Goal: Task Accomplishment & Management: Use online tool/utility

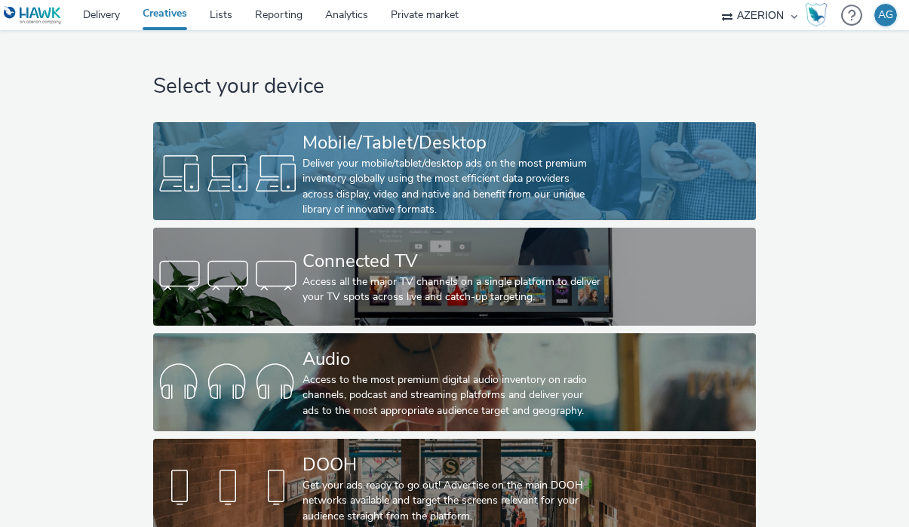
click at [383, 169] on div "Deliver your mobile/tablet/desktop ads on the most premium inventory globally u…" at bounding box center [452, 187] width 298 height 62
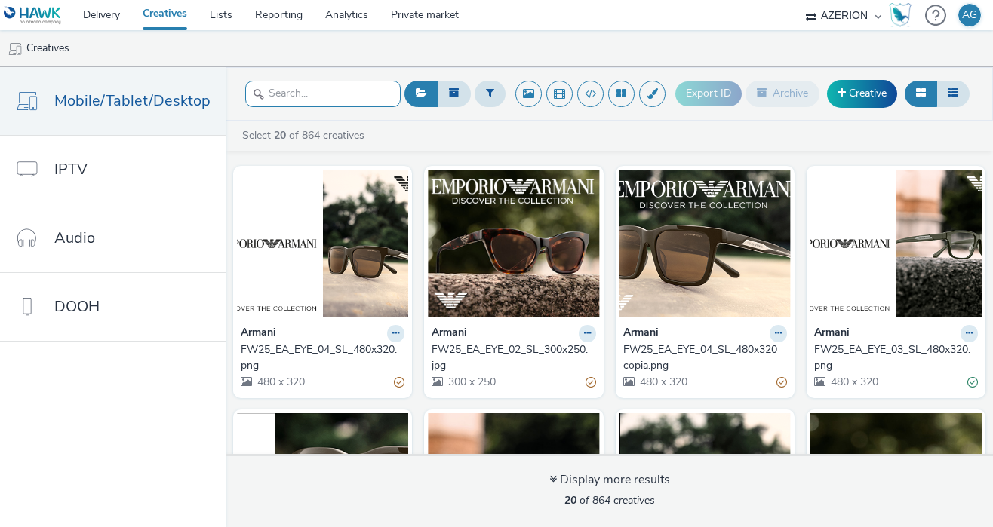
click at [291, 100] on input "text" at bounding box center [322, 94] width 155 height 26
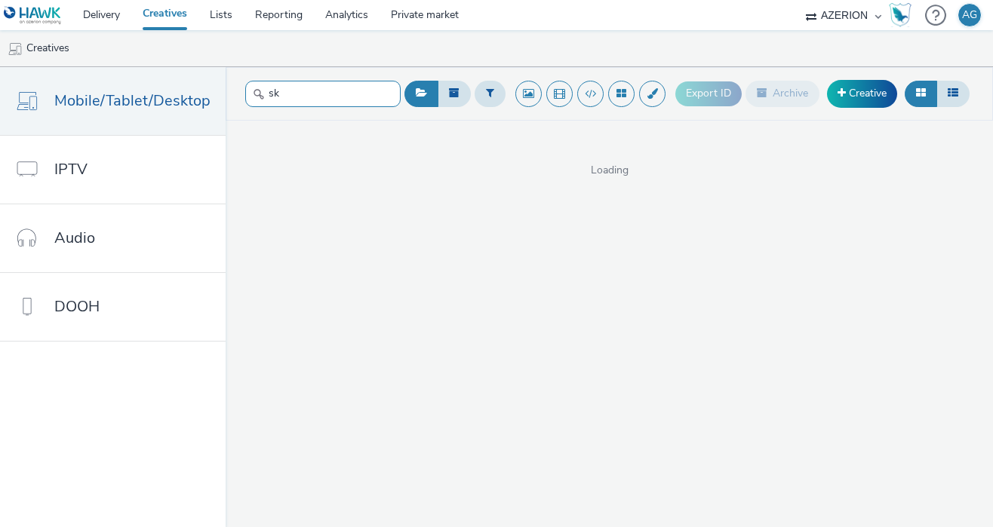
type input "s"
click at [444, 99] on button at bounding box center [454, 94] width 33 height 26
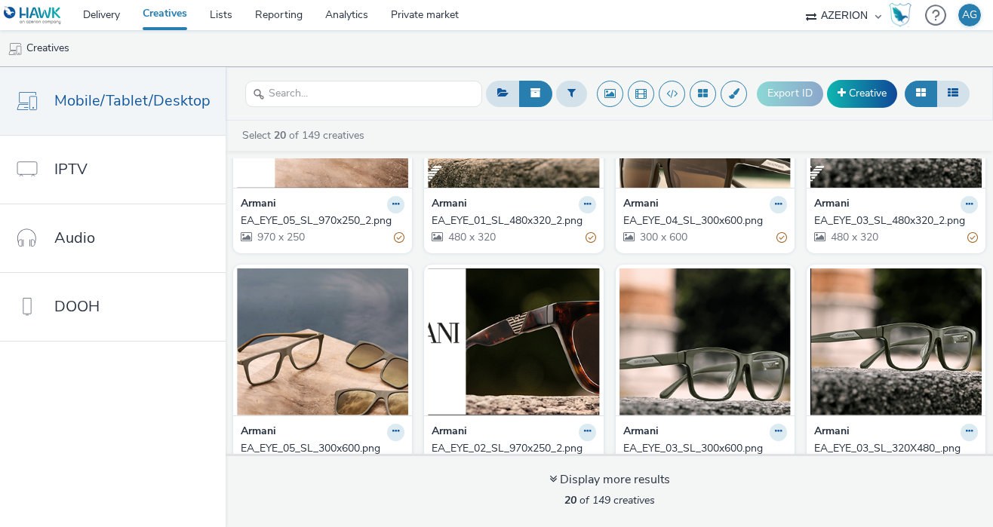
scroll to position [861, 0]
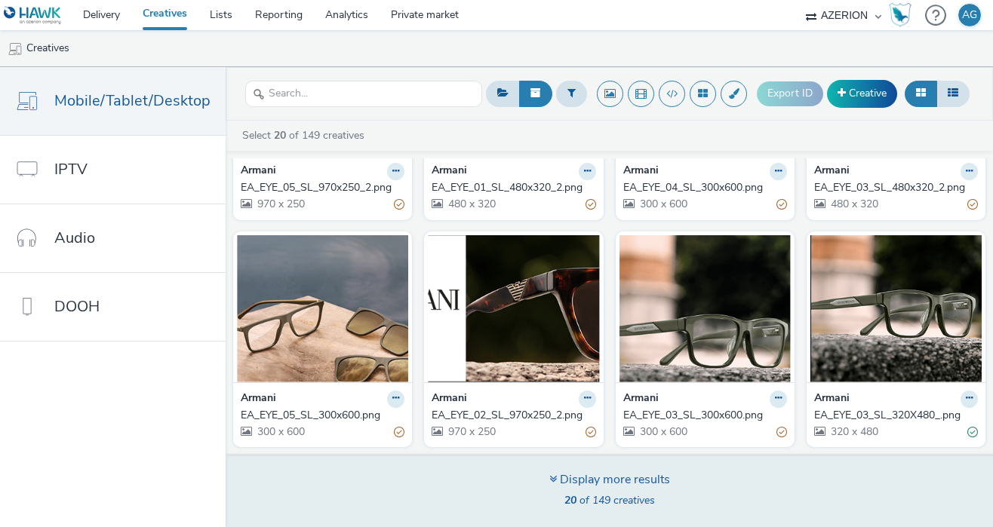
click at [553, 483] on icon at bounding box center [553, 479] width 8 height 12
click at [549, 478] on icon at bounding box center [553, 479] width 8 height 12
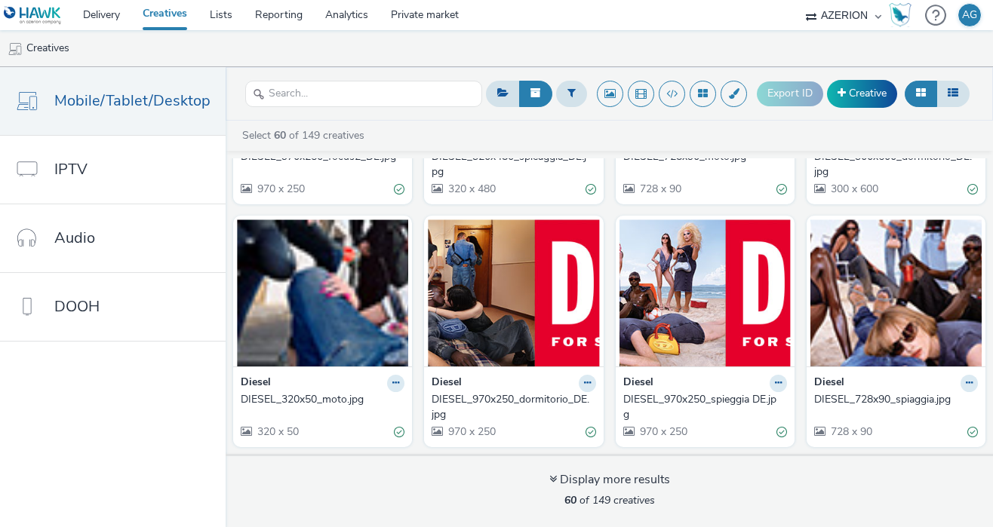
scroll to position [3214, 0]
click at [872, 88] on link "Creative" at bounding box center [862, 93] width 70 height 27
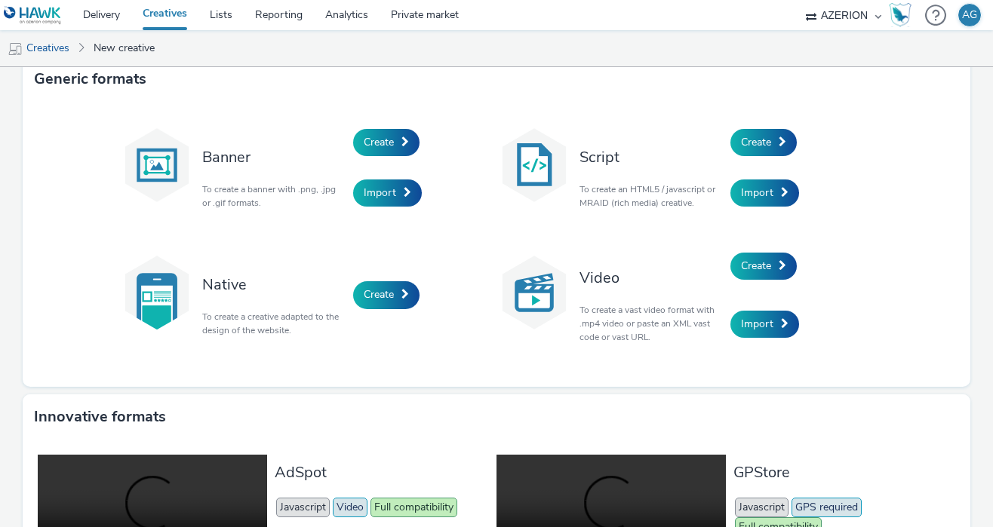
scroll to position [10, 0]
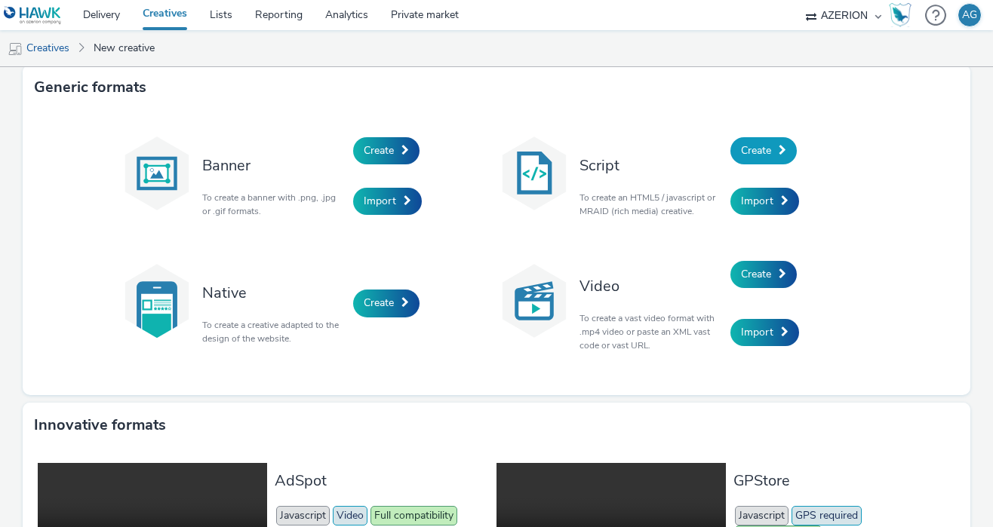
click at [766, 150] on span "Create" at bounding box center [756, 150] width 30 height 14
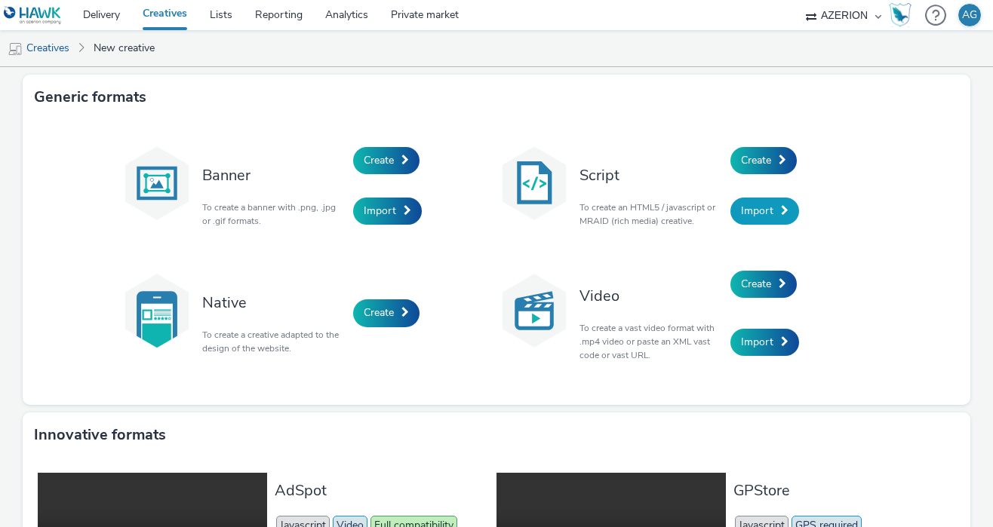
click at [774, 214] on link "Import" at bounding box center [764, 211] width 69 height 27
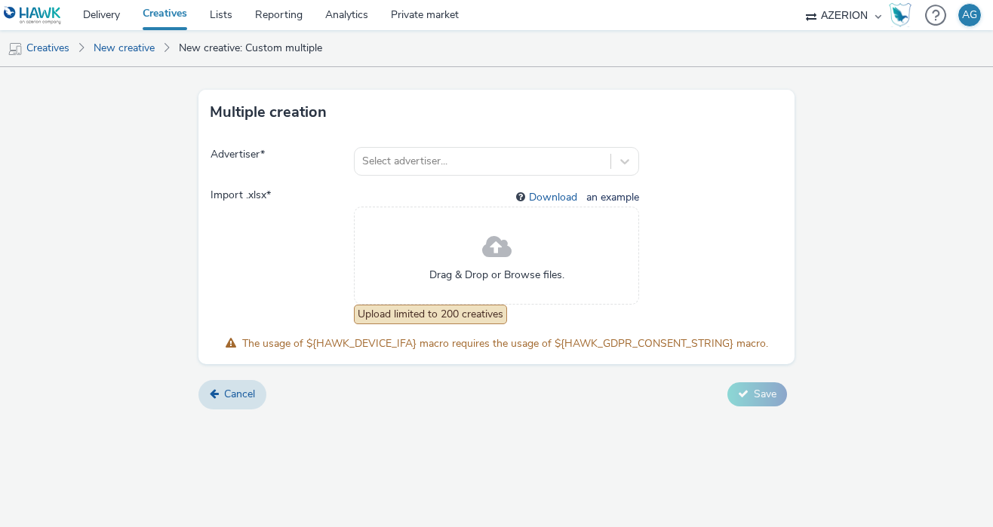
click at [859, 17] on select "AZERION" at bounding box center [843, 15] width 91 height 30
click at [909, 18] on div at bounding box center [935, 15] width 21 height 31
click at [894, 17] on img "Hawk Academy" at bounding box center [900, 15] width 23 height 24
click at [880, 14] on div "AZERION" at bounding box center [843, 15] width 91 height 30
click at [909, 14] on div at bounding box center [935, 15] width 21 height 31
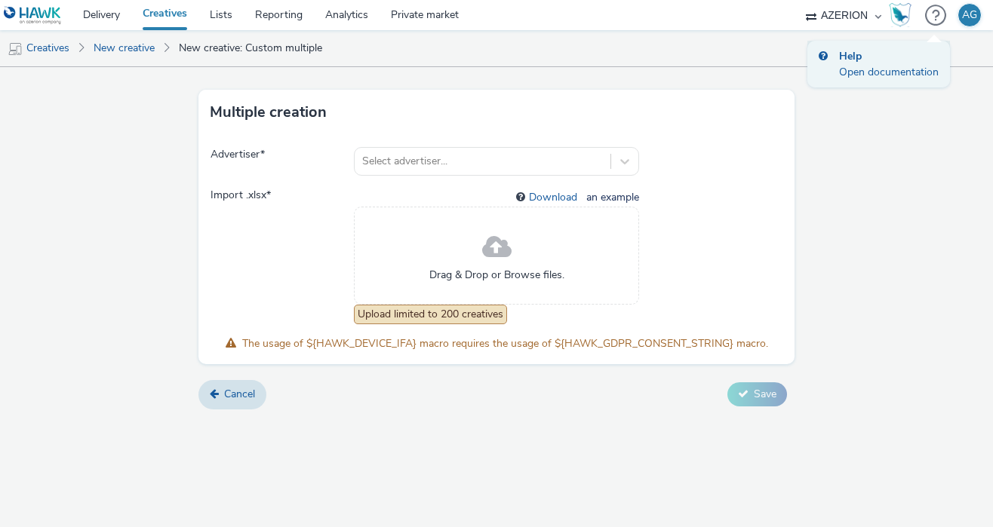
click at [908, 65] on div "Open documentation" at bounding box center [889, 72] width 100 height 16
click at [171, 20] on link "Creatives" at bounding box center [164, 15] width 67 height 30
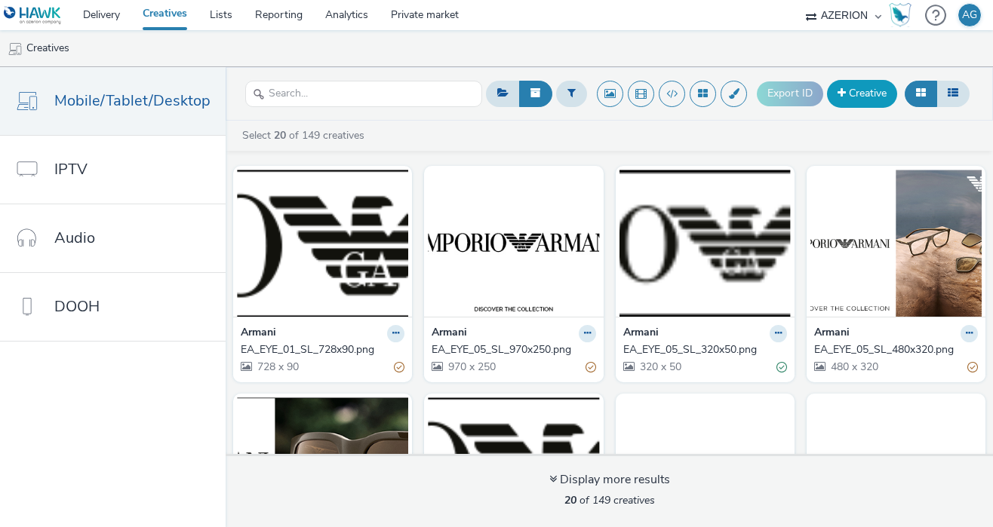
click at [852, 94] on link "Creative" at bounding box center [862, 93] width 70 height 27
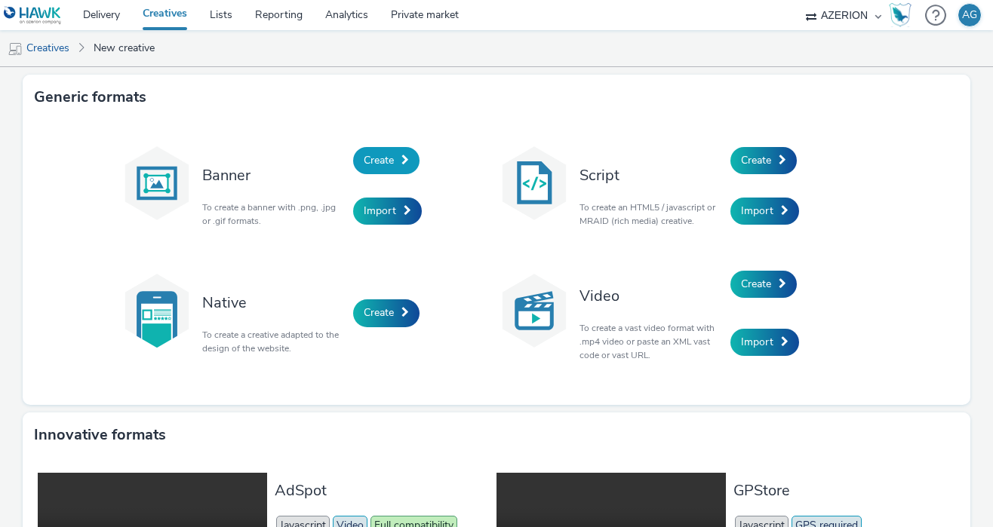
click at [383, 161] on span "Create" at bounding box center [379, 160] width 30 height 14
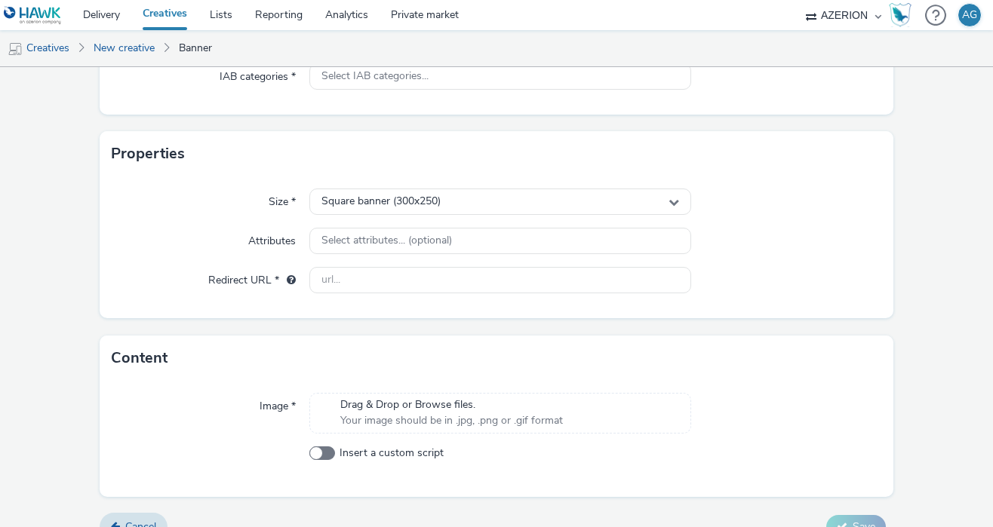
scroll to position [259, 0]
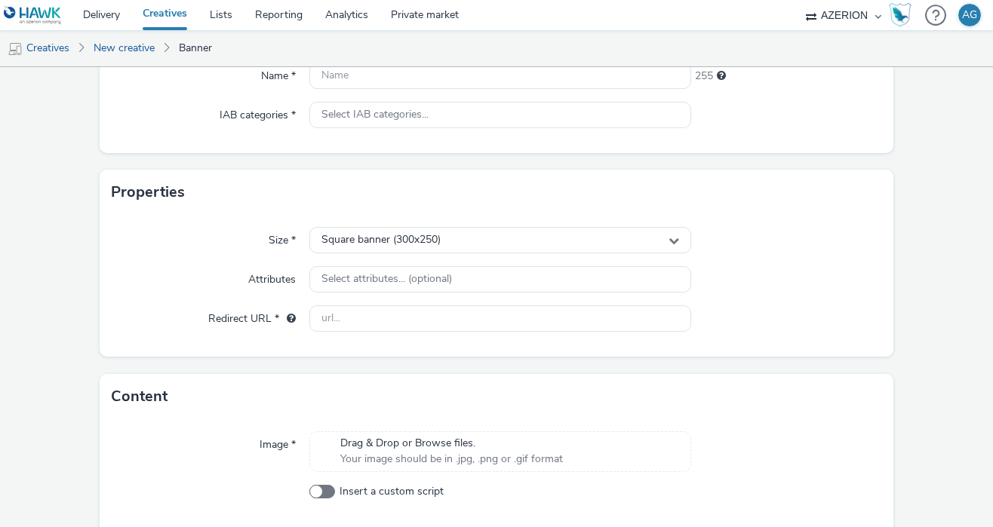
scroll to position [259, 0]
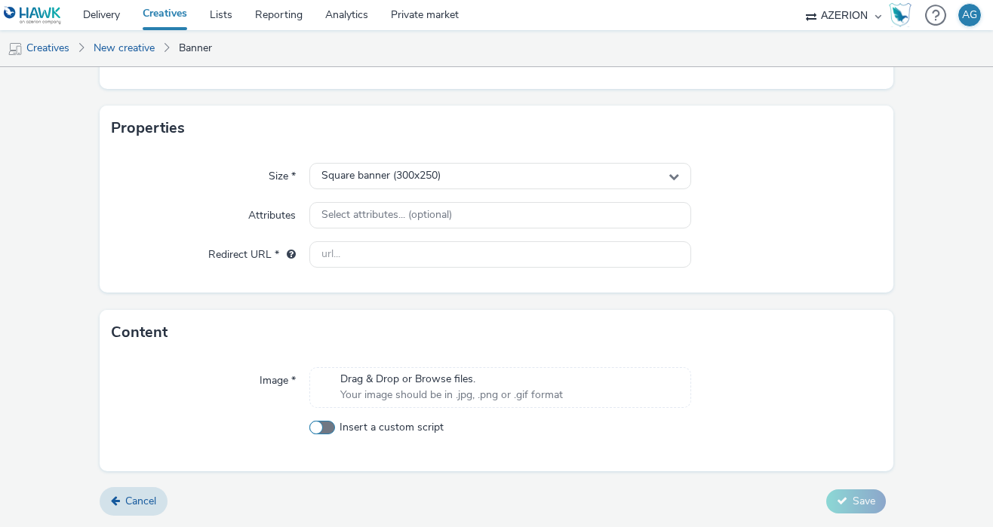
click at [324, 421] on span at bounding box center [322, 428] width 26 height 14
click at [319, 423] on input "Insert a custom script" at bounding box center [314, 428] width 10 height 10
checkbox input "true"
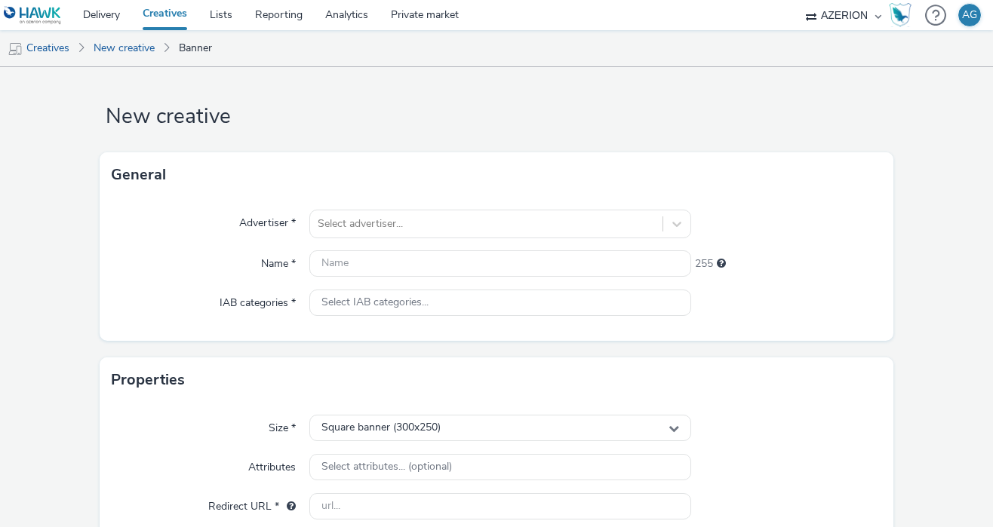
scroll to position [0, 0]
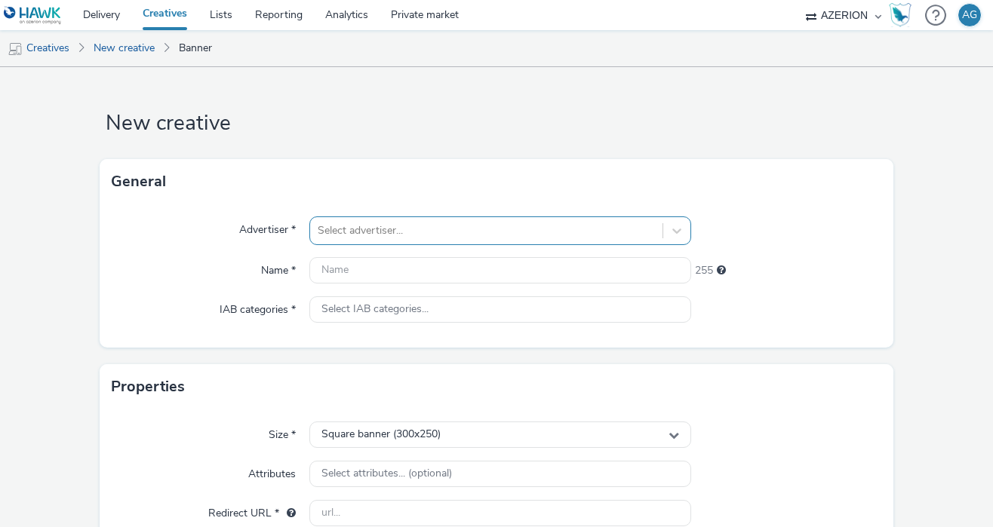
click at [358, 225] on div "Select advertiser..." at bounding box center [486, 231] width 352 height 24
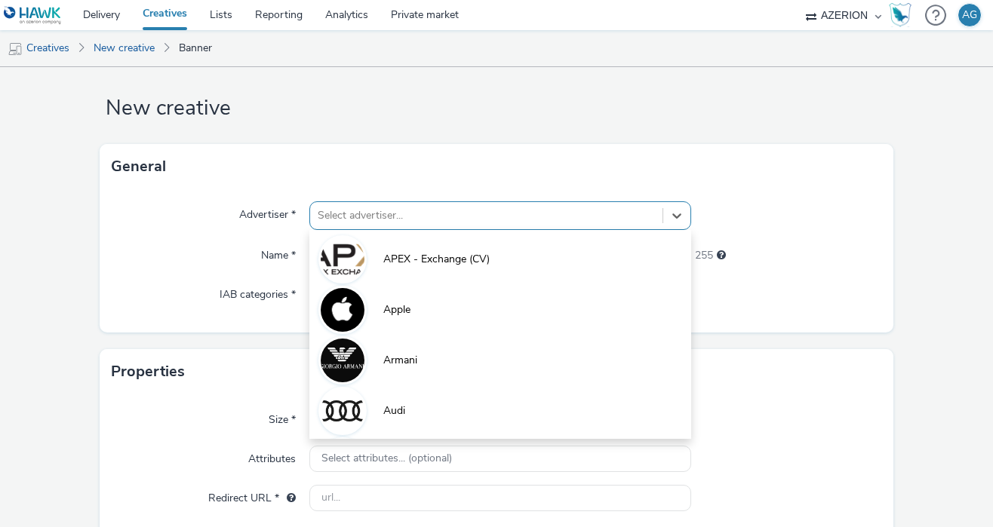
scroll to position [17, 0]
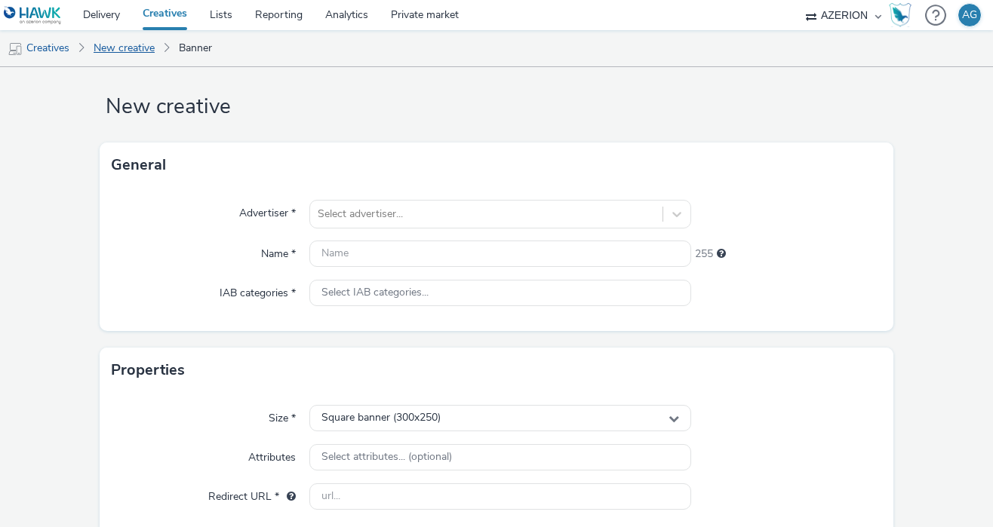
click at [118, 47] on link "New creative" at bounding box center [124, 48] width 76 height 36
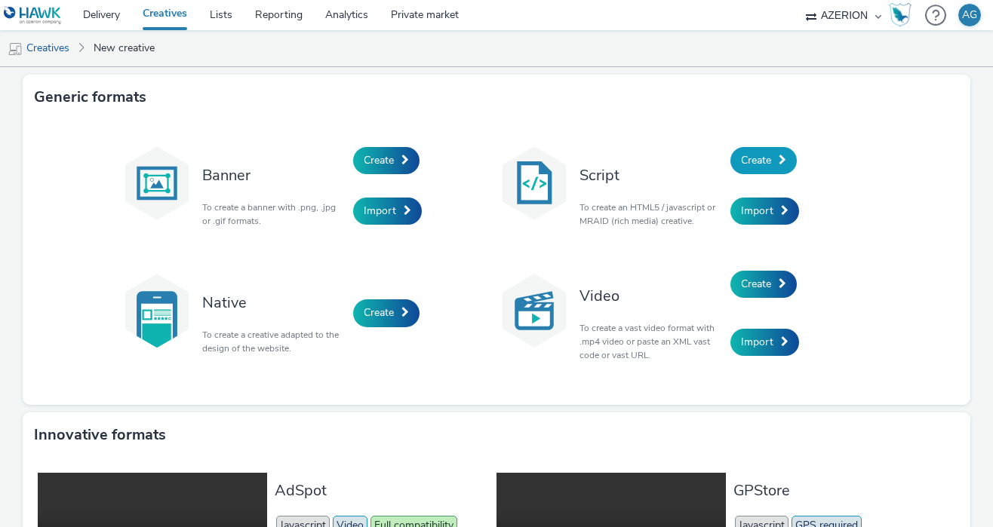
click at [748, 162] on span "Create" at bounding box center [756, 160] width 30 height 14
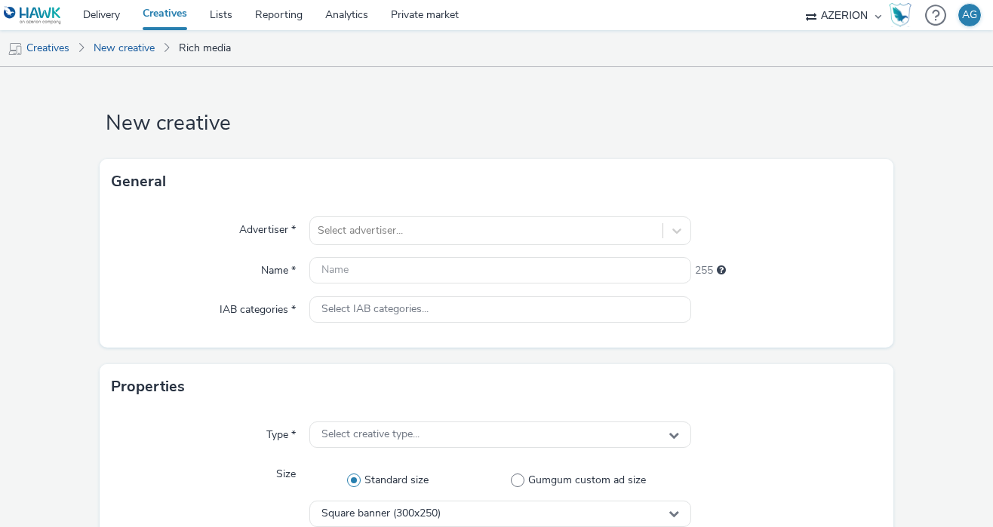
scroll to position [2, 0]
click at [142, 44] on link "New creative" at bounding box center [124, 48] width 76 height 36
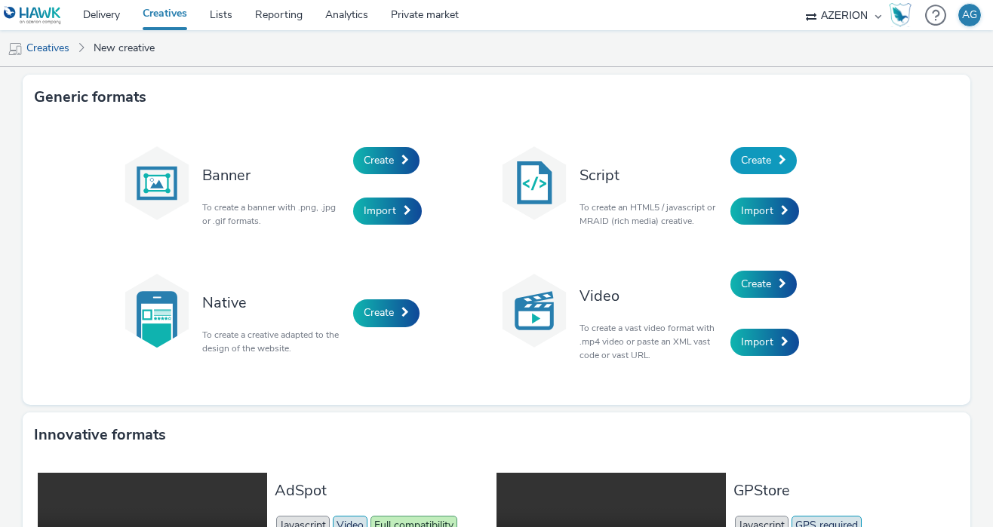
click at [756, 155] on span "Create" at bounding box center [756, 160] width 30 height 14
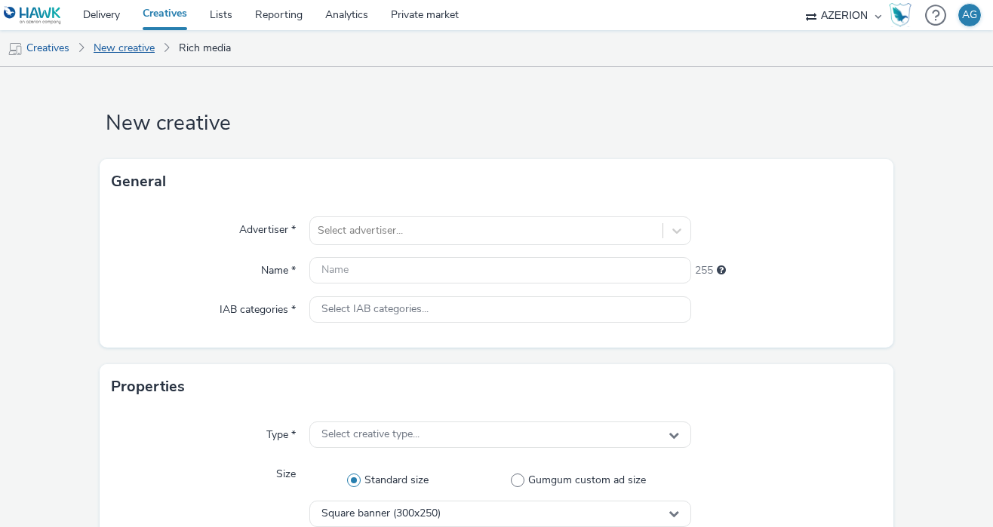
click at [88, 54] on link "New creative" at bounding box center [124, 48] width 76 height 36
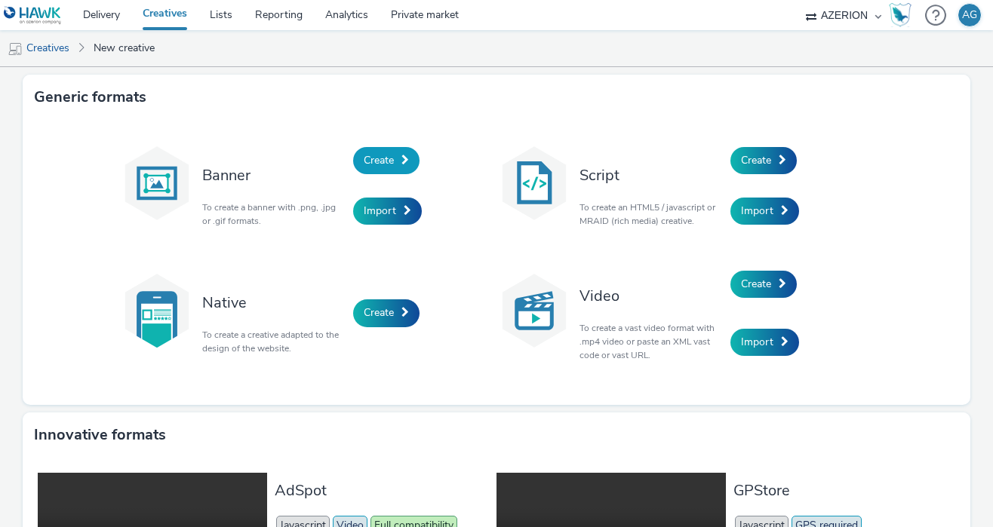
click at [359, 166] on link "Create" at bounding box center [386, 160] width 66 height 27
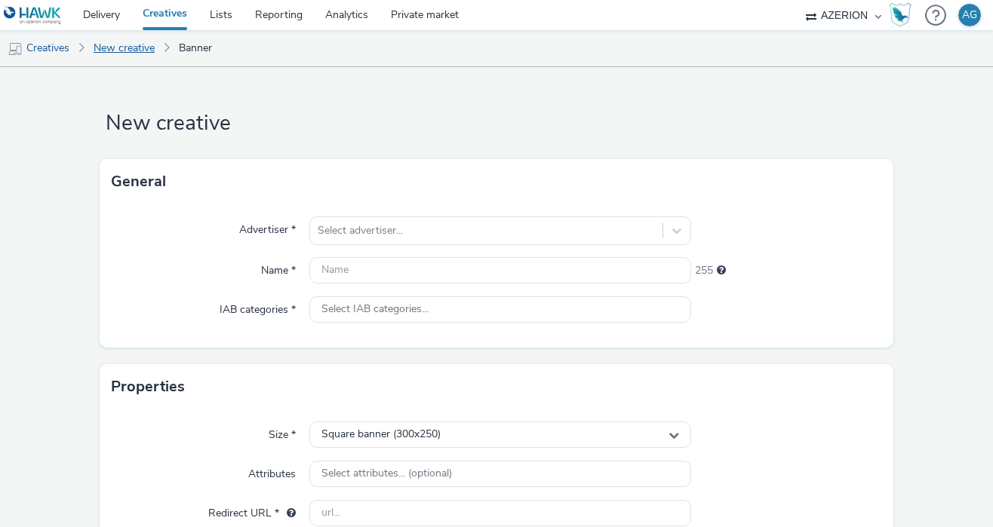
click at [143, 41] on link "New creative" at bounding box center [124, 48] width 76 height 36
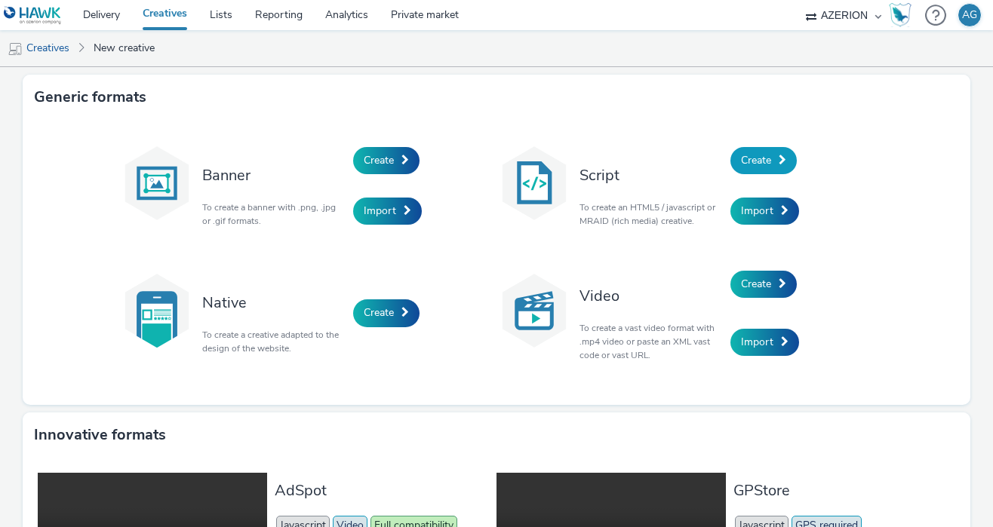
click at [780, 161] on span at bounding box center [783, 160] width 8 height 11
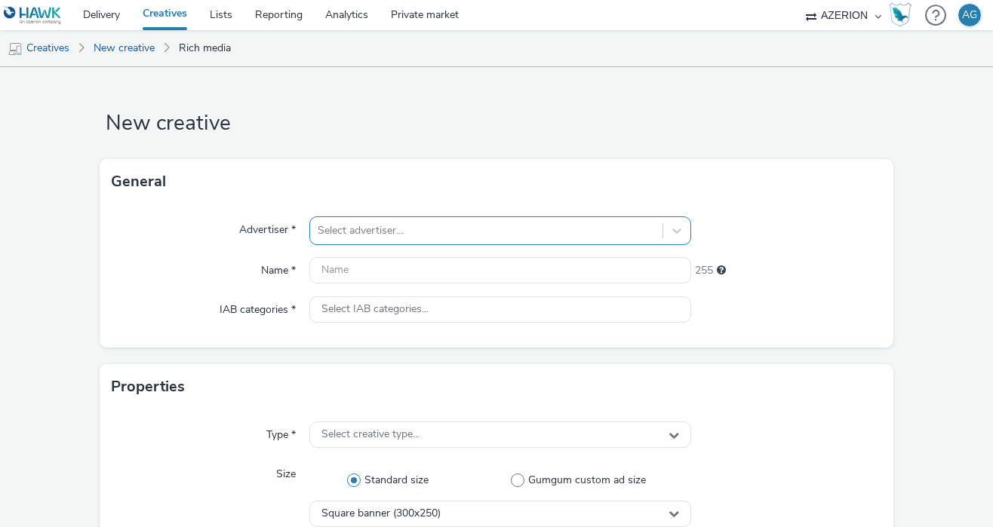
click at [391, 233] on div "Select advertiser..." at bounding box center [499, 231] width 381 height 29
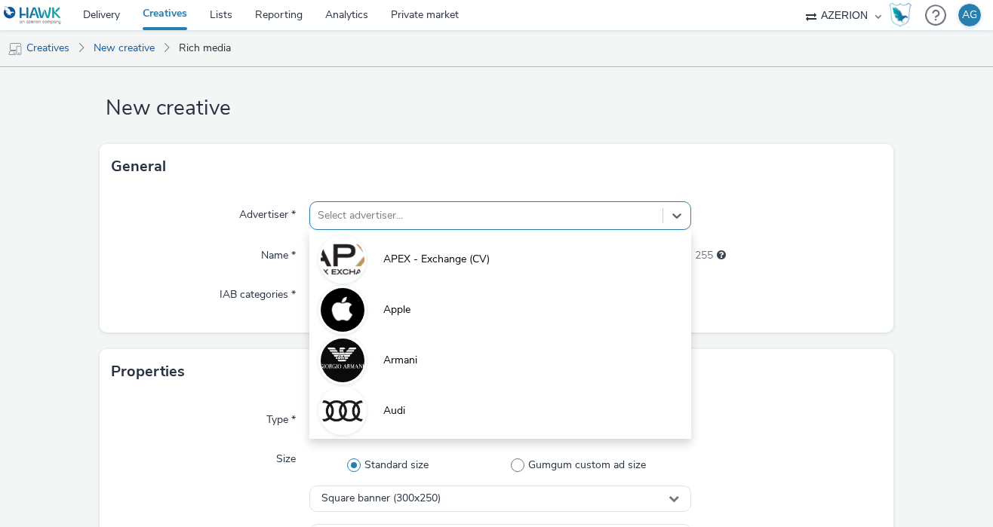
scroll to position [17, 0]
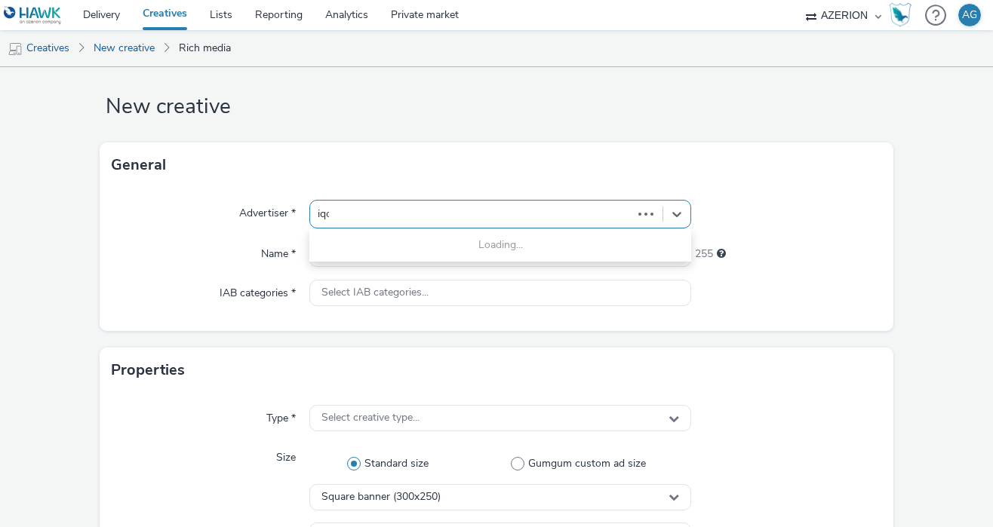
type input "iqos"
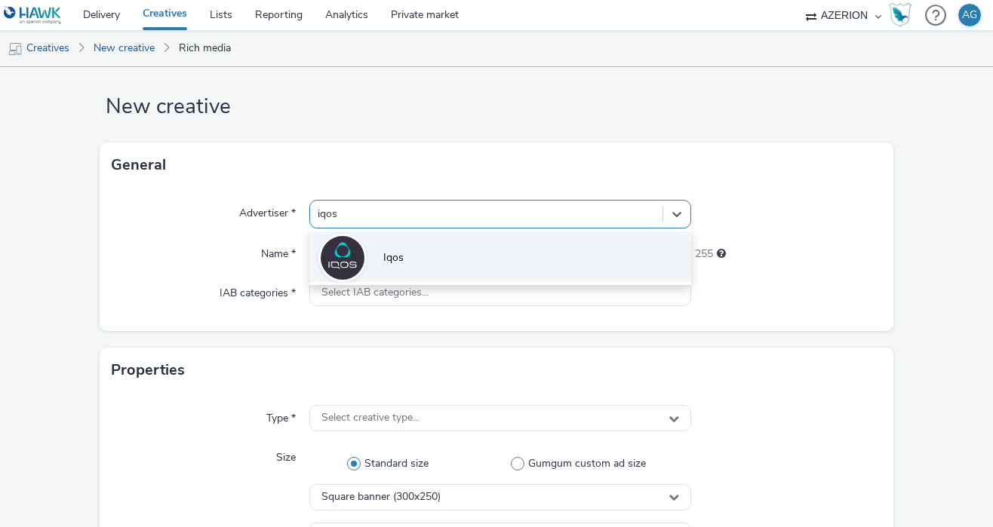
click at [387, 257] on span "Iqos" at bounding box center [393, 258] width 20 height 15
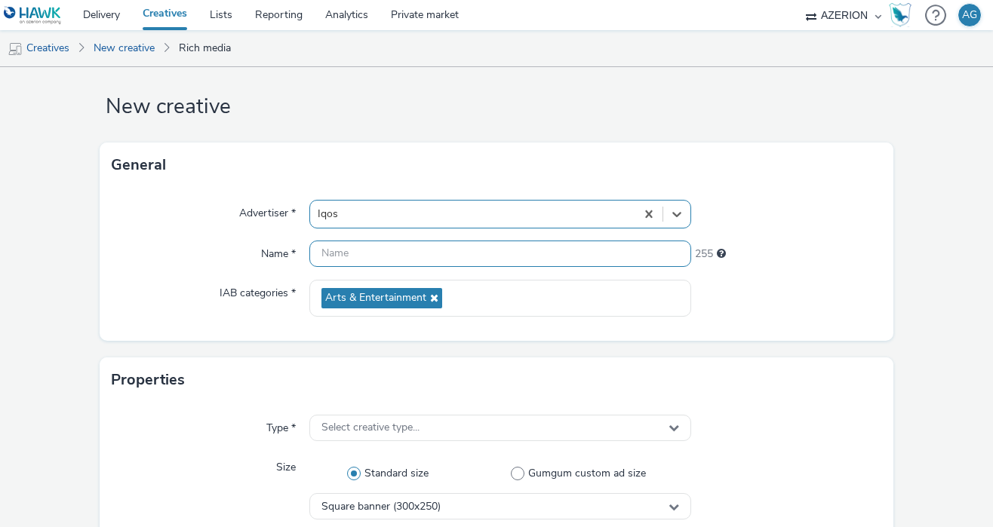
click at [385, 255] on input "text" at bounding box center [499, 254] width 381 height 26
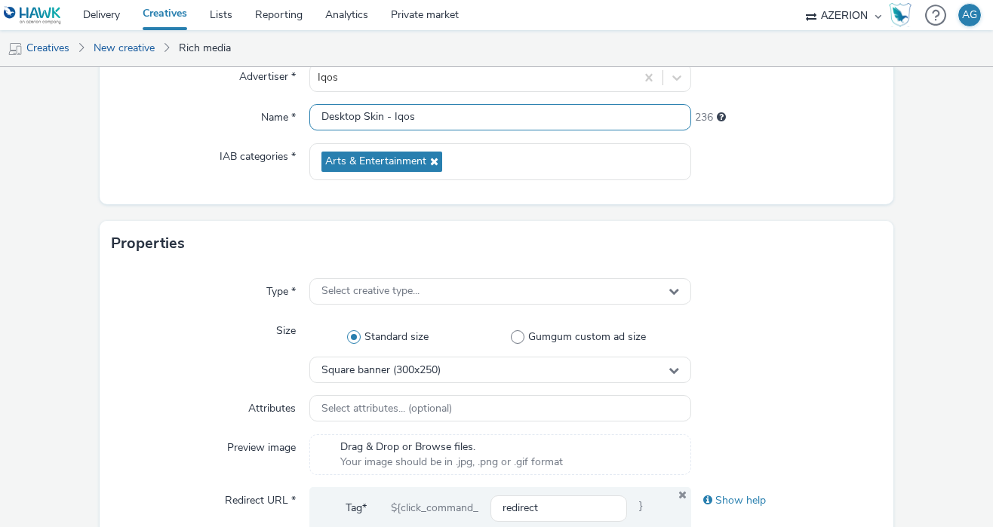
scroll to position [168, 0]
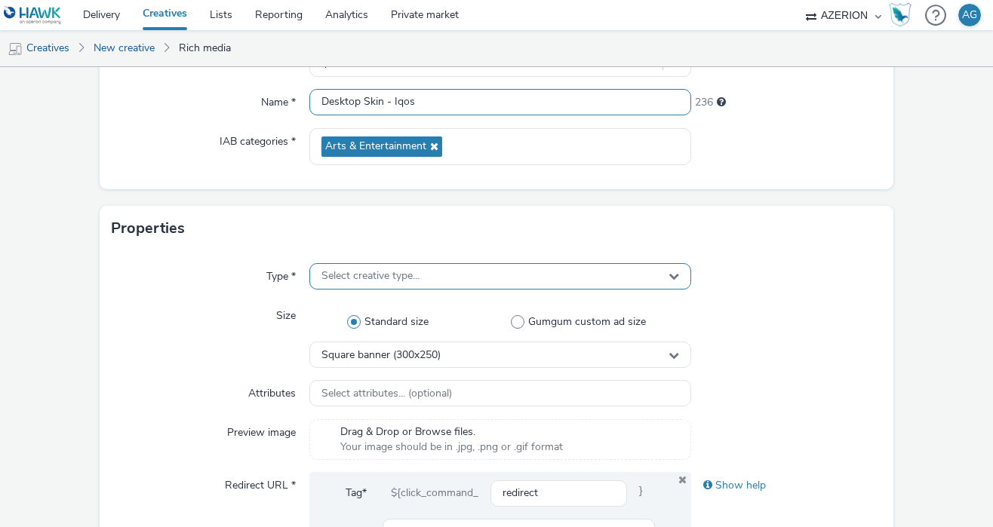
type input "Desktop Skin - Iqos"
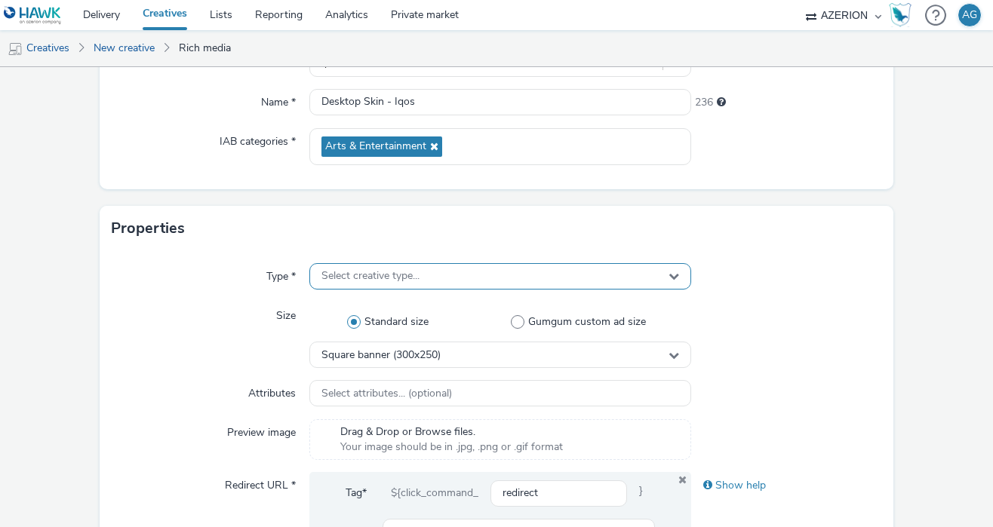
click at [426, 287] on div "Select creative type..." at bounding box center [499, 276] width 381 height 26
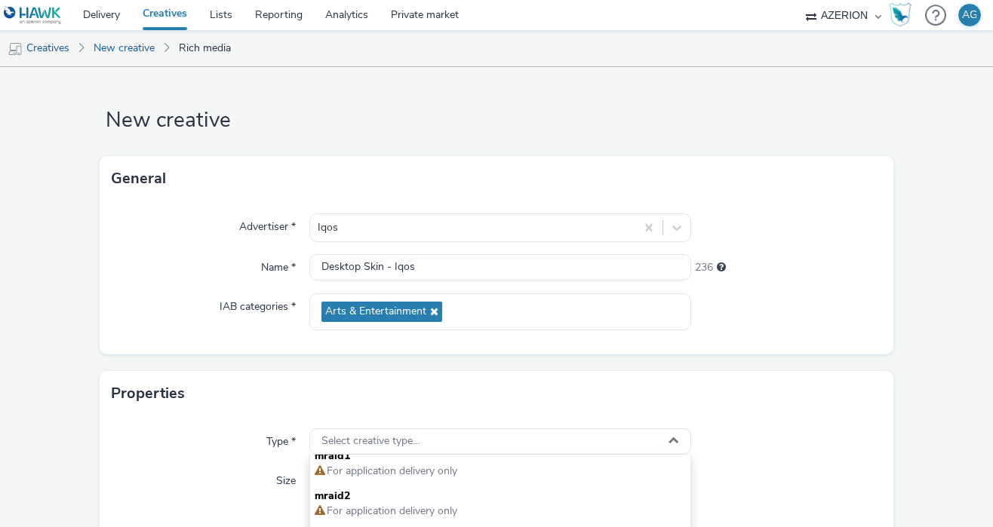
scroll to position [0, 0]
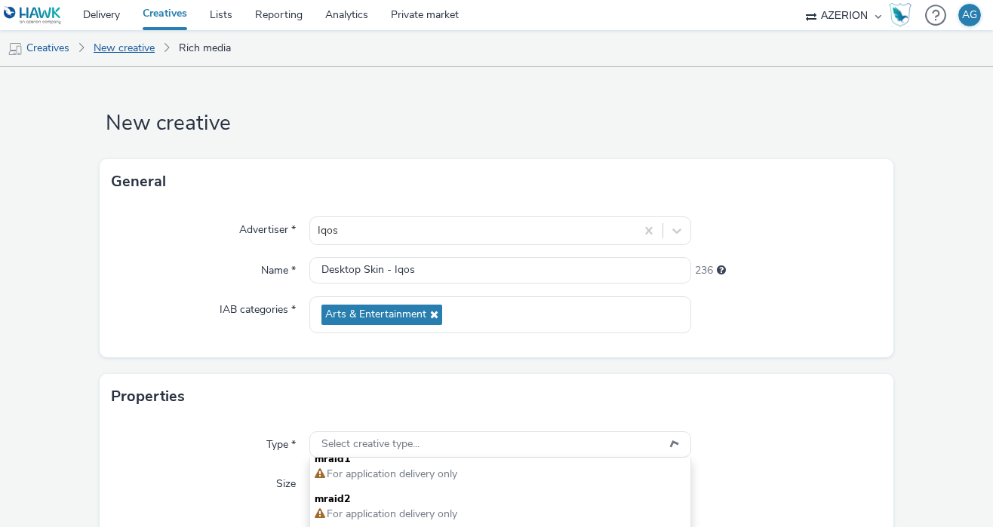
click at [140, 43] on link "New creative" at bounding box center [124, 48] width 76 height 36
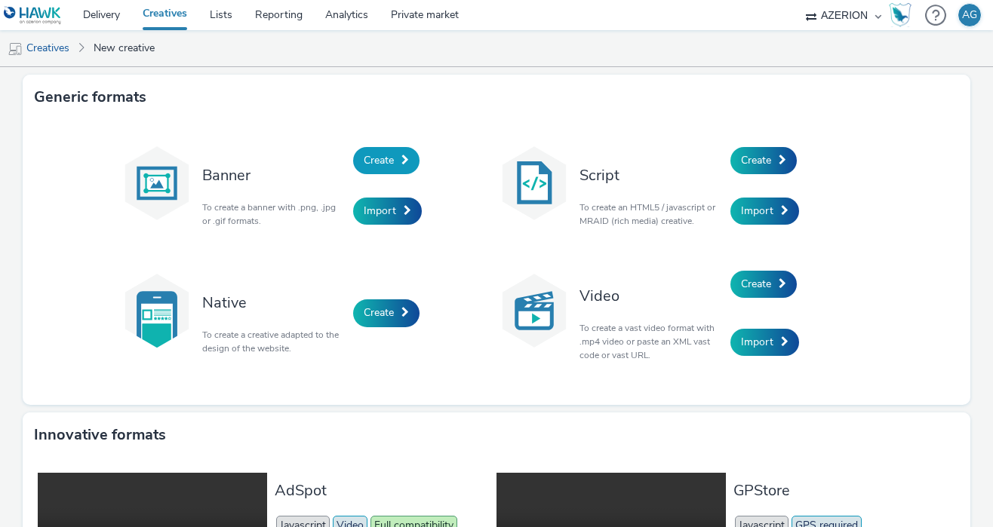
click at [373, 159] on span "Create" at bounding box center [379, 160] width 30 height 14
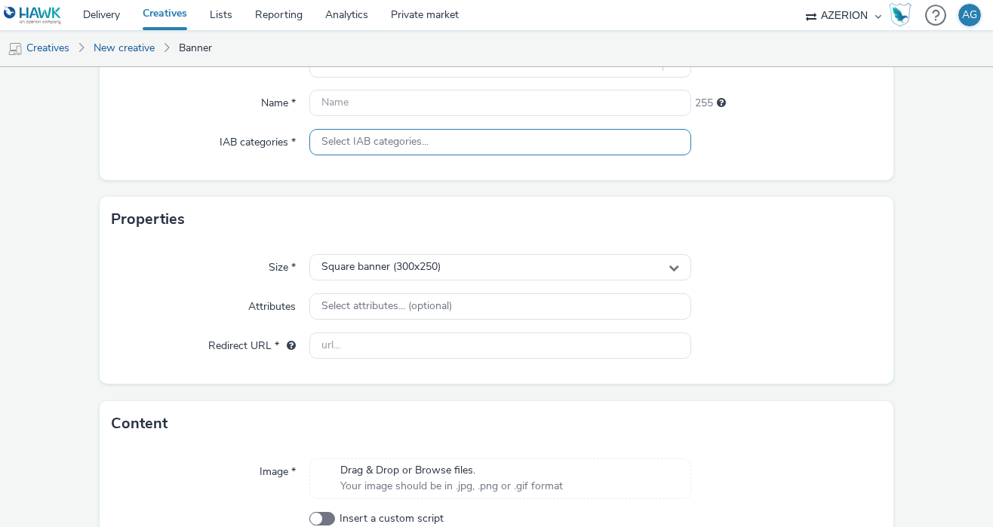
scroll to position [170, 0]
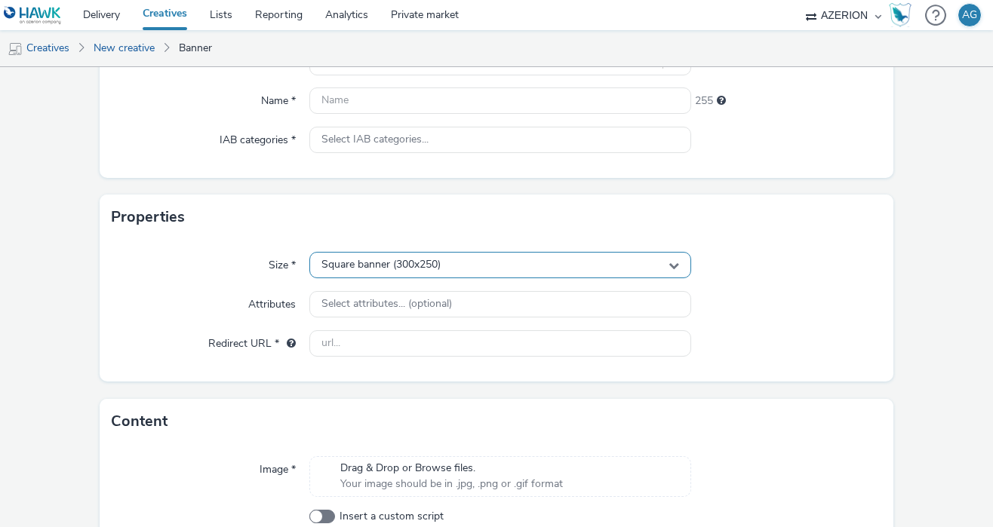
click at [389, 275] on div "Square banner (300x250)" at bounding box center [499, 265] width 381 height 26
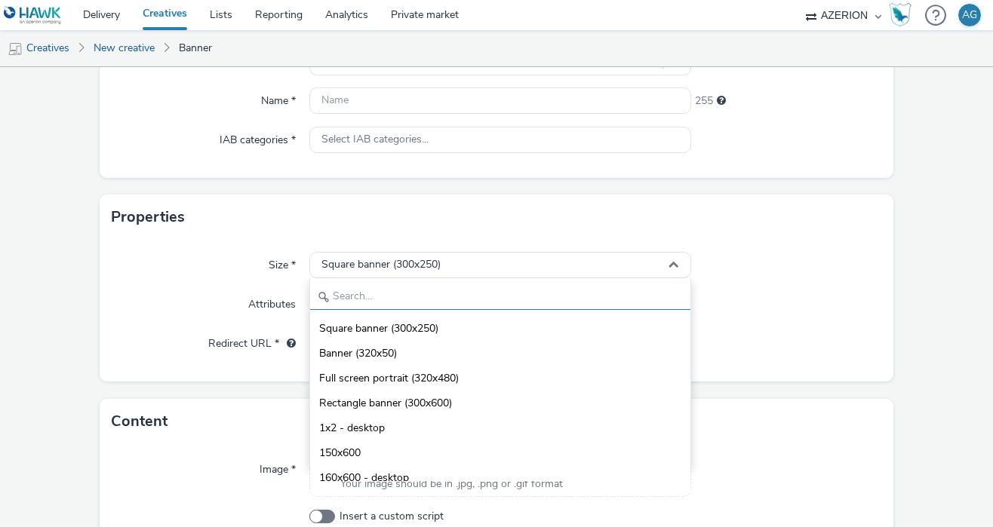
click at [387, 293] on input "text" at bounding box center [500, 297] width 380 height 26
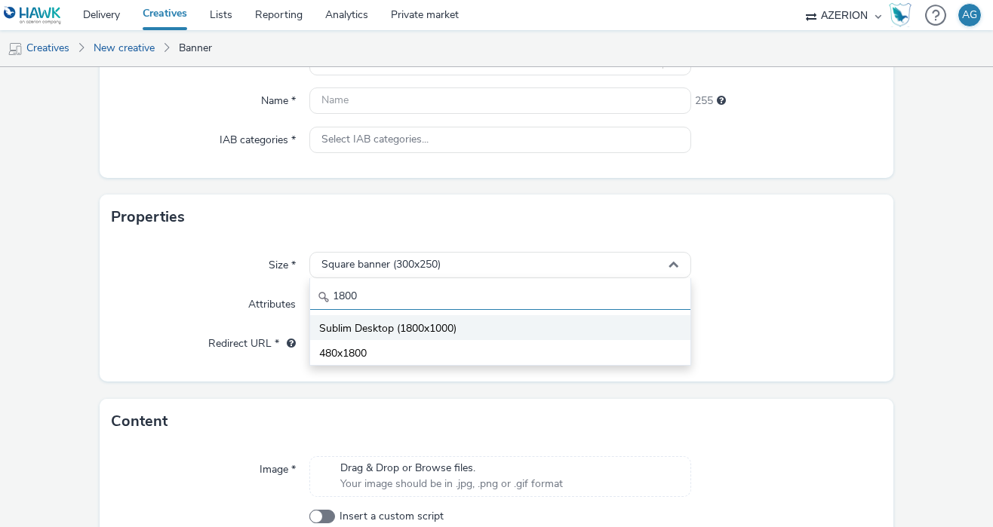
type input "1800"
click at [379, 323] on span "Sublim Desktop (1800x1000)" at bounding box center [387, 328] width 137 height 15
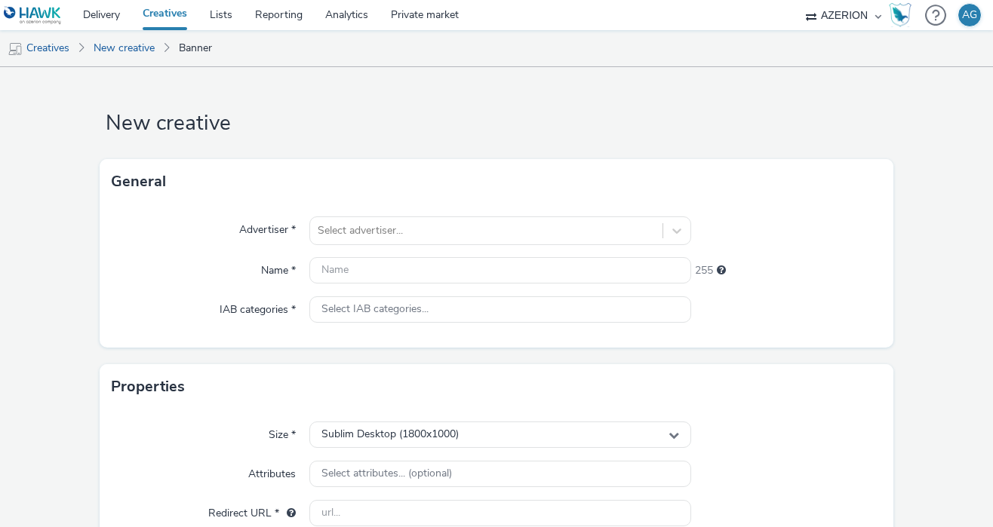
scroll to position [3, 0]
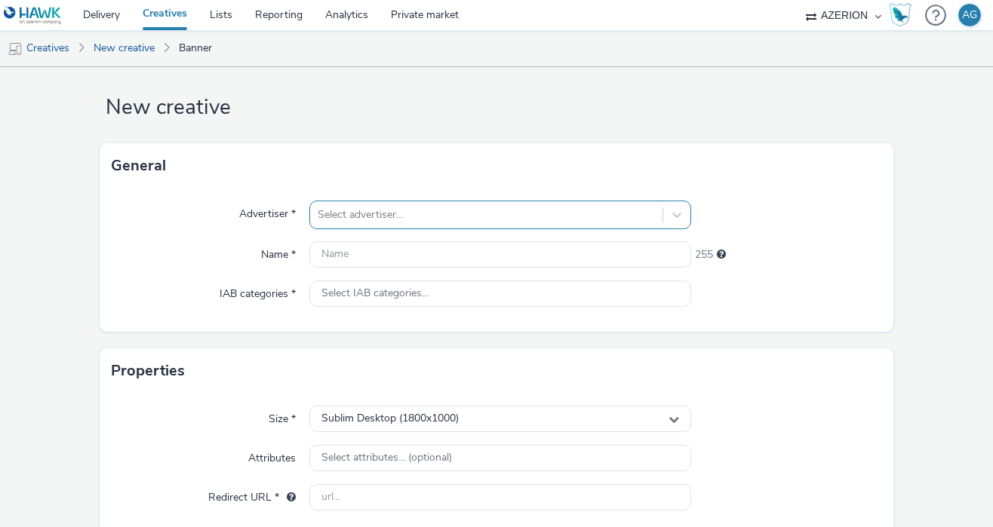
click at [359, 229] on div "Select advertiser..." at bounding box center [499, 215] width 381 height 29
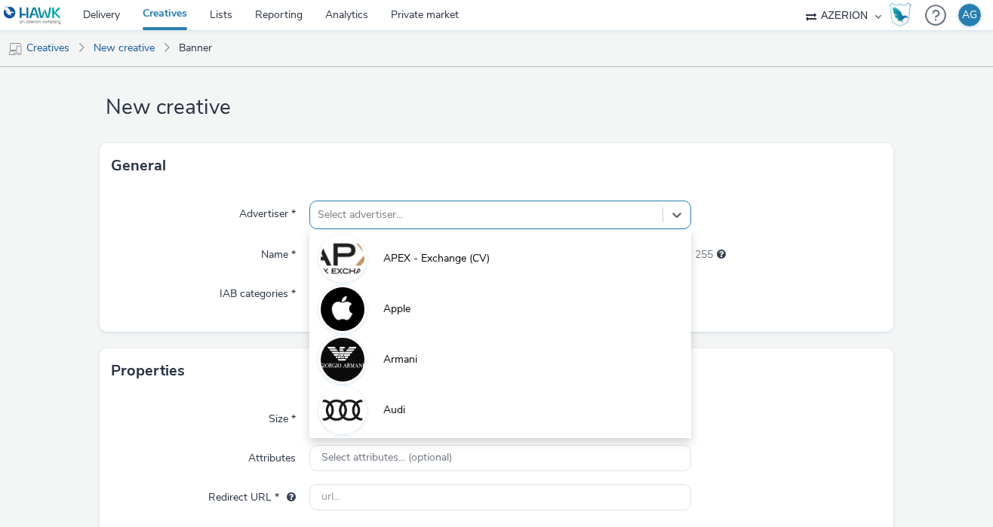
scroll to position [17, 0]
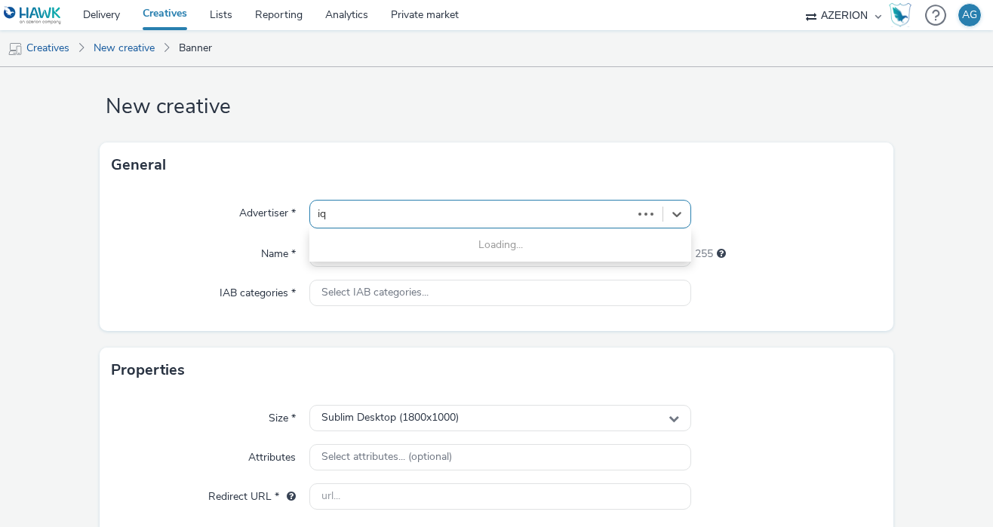
type input "iqo"
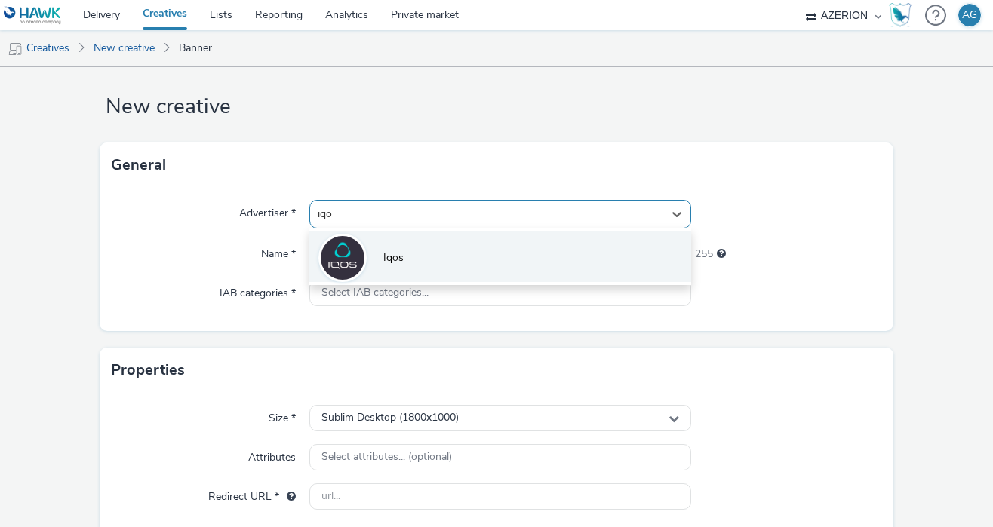
click at [374, 262] on li "Iqos" at bounding box center [499, 257] width 381 height 51
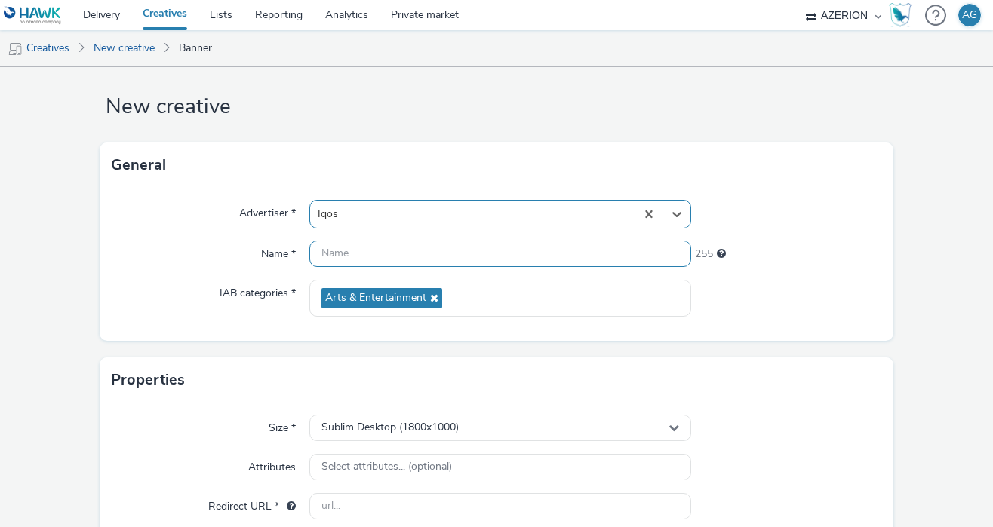
click at [349, 259] on input "text" at bounding box center [499, 254] width 381 height 26
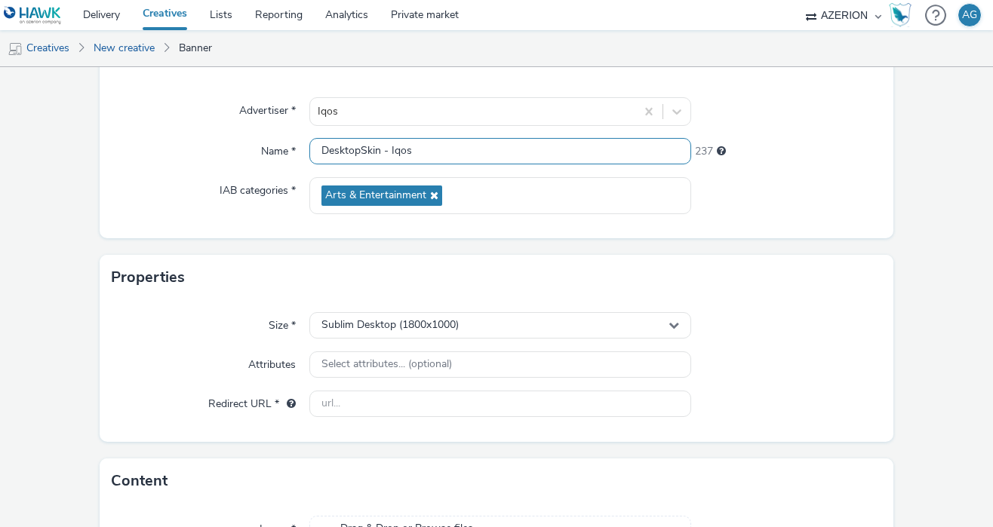
scroll to position [118, 0]
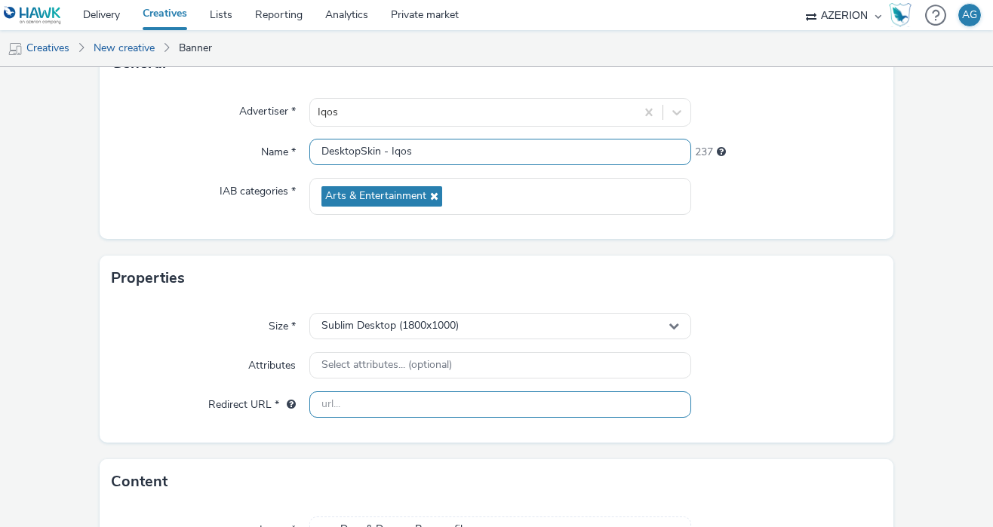
type input "DesktopSkin - Iqos"
click at [366, 404] on input "text" at bounding box center [499, 405] width 381 height 26
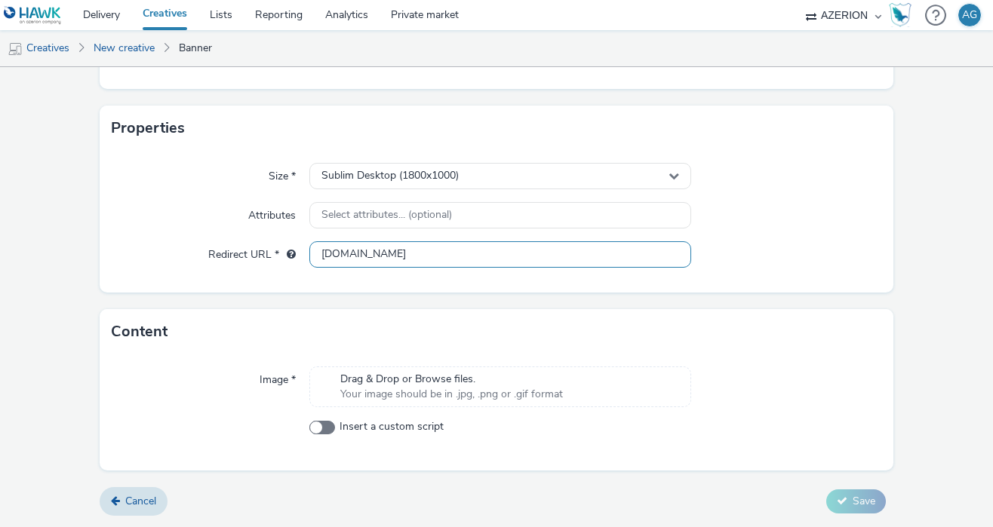
scroll to position [267, 0]
type input "[DOMAIN_NAME]"
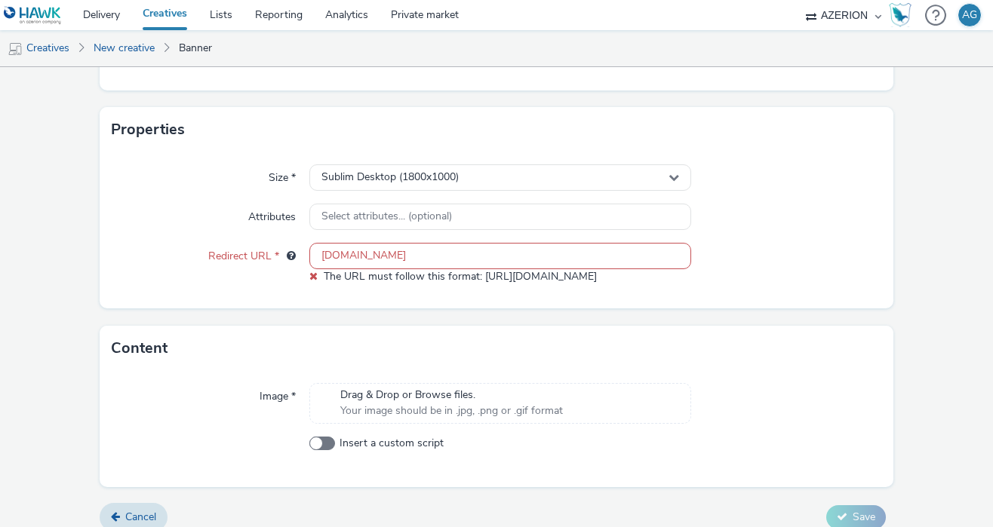
scroll to position [283, 0]
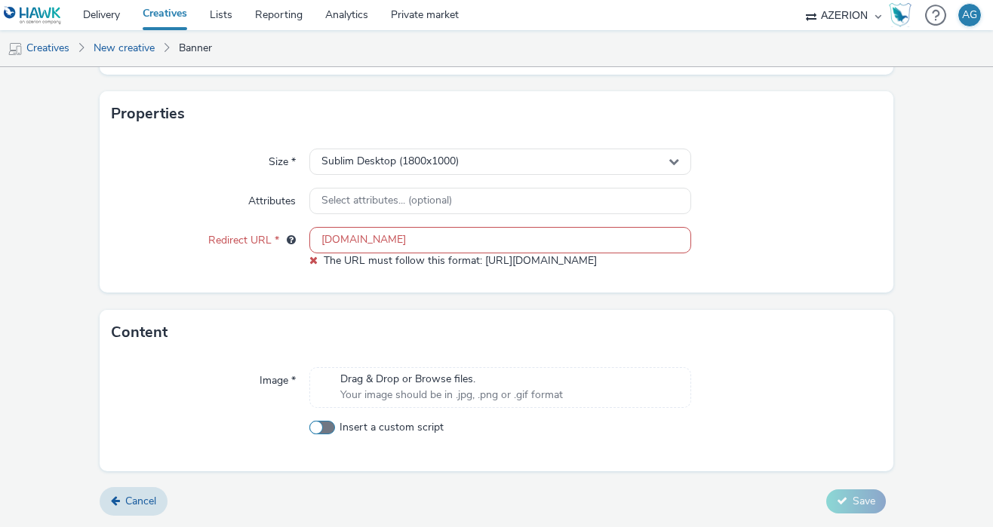
click at [321, 429] on span at bounding box center [322, 428] width 26 height 14
click at [319, 429] on input "Insert a custom script" at bounding box center [314, 428] width 10 height 10
checkbox input "true"
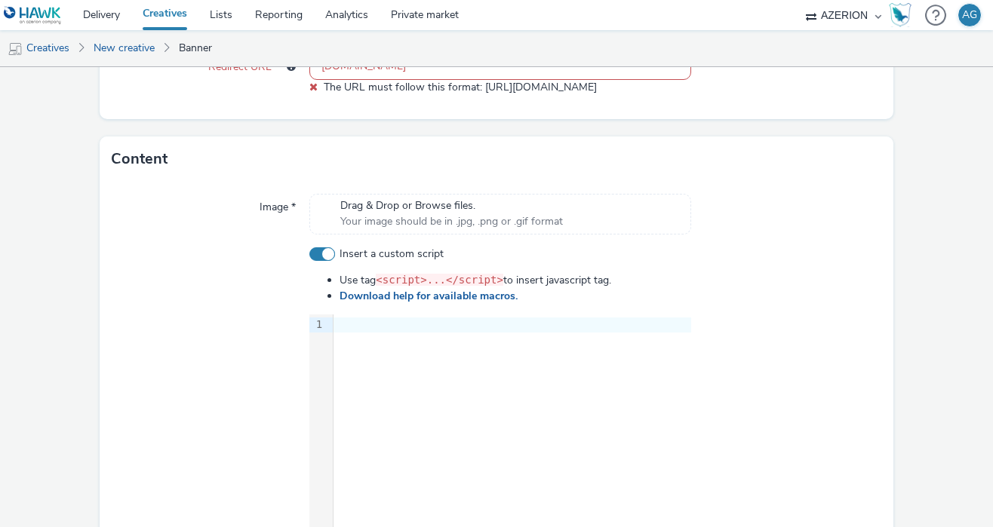
scroll to position [455, 0]
click at [428, 321] on div at bounding box center [513, 326] width 358 height 15
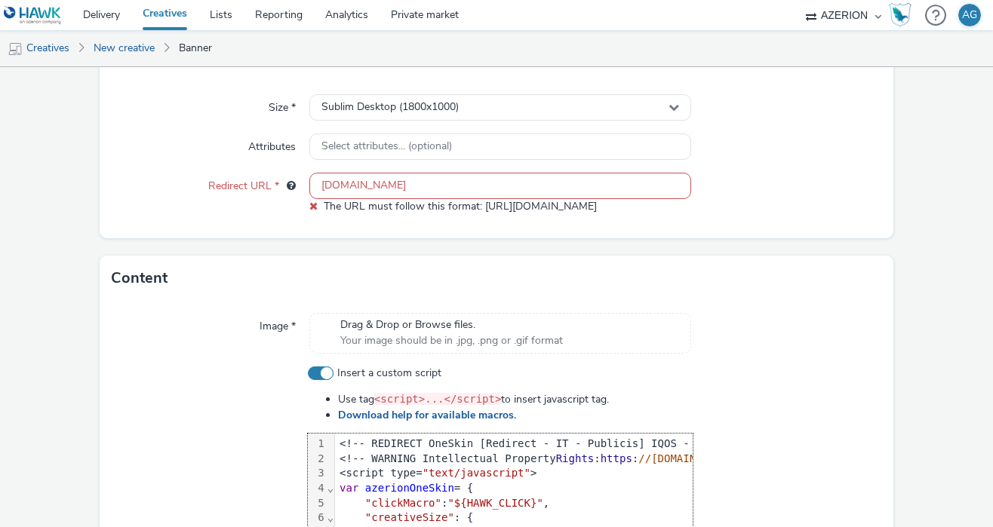
scroll to position [337, 0]
click at [315, 186] on input "[DOMAIN_NAME]" at bounding box center [499, 187] width 381 height 26
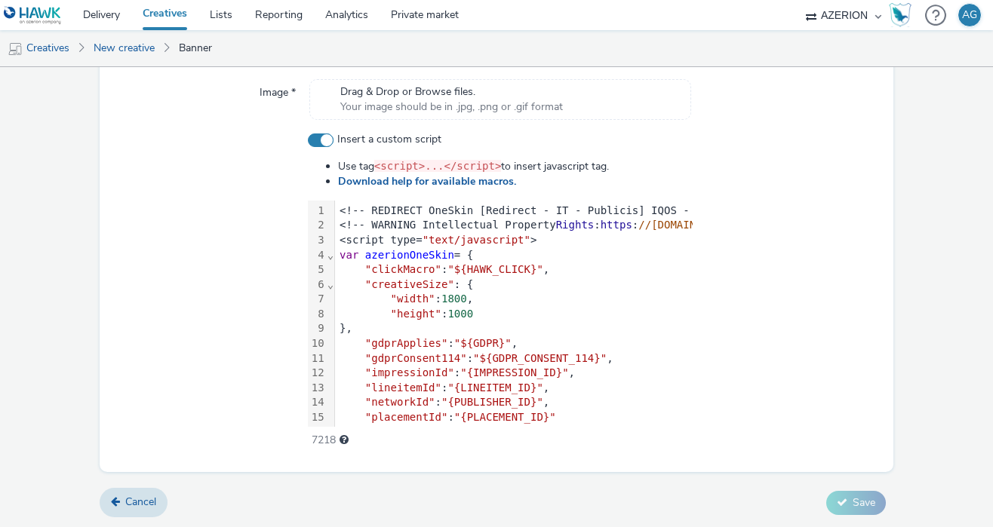
scroll to position [358, 0]
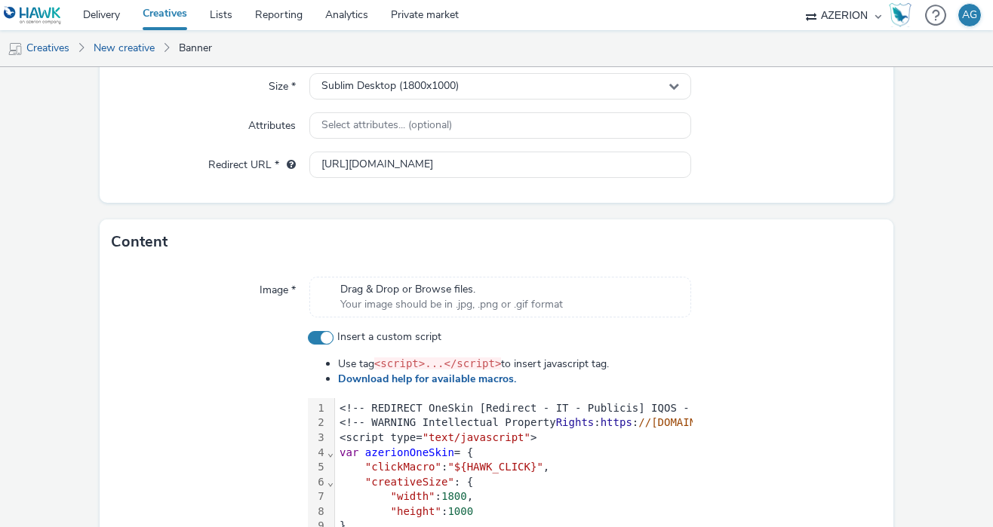
click at [742, 246] on div "Content" at bounding box center [497, 242] width 795 height 45
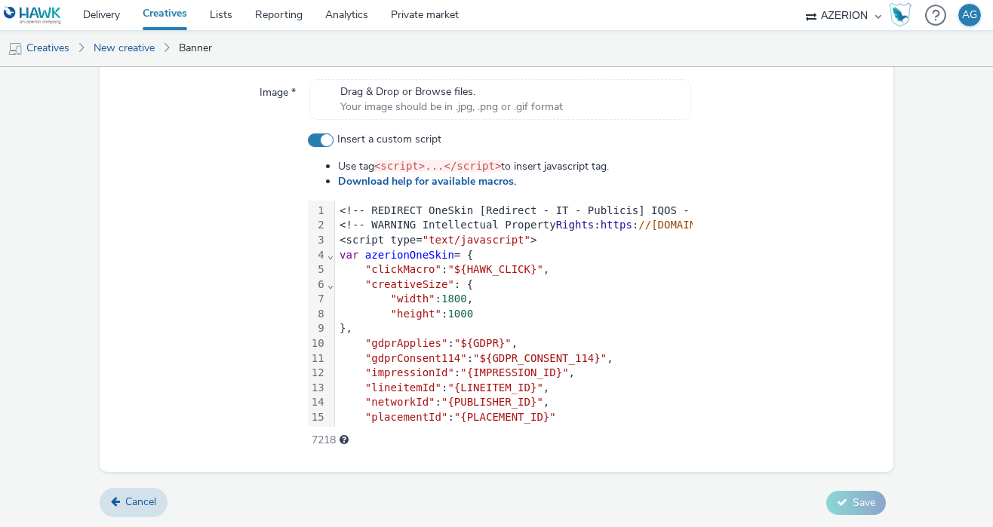
click at [875, 476] on form "New creative General Advertiser * Iqos Name * DesktopSkin - Iqos 237 IAB catego…" at bounding box center [496, 20] width 993 height 1018
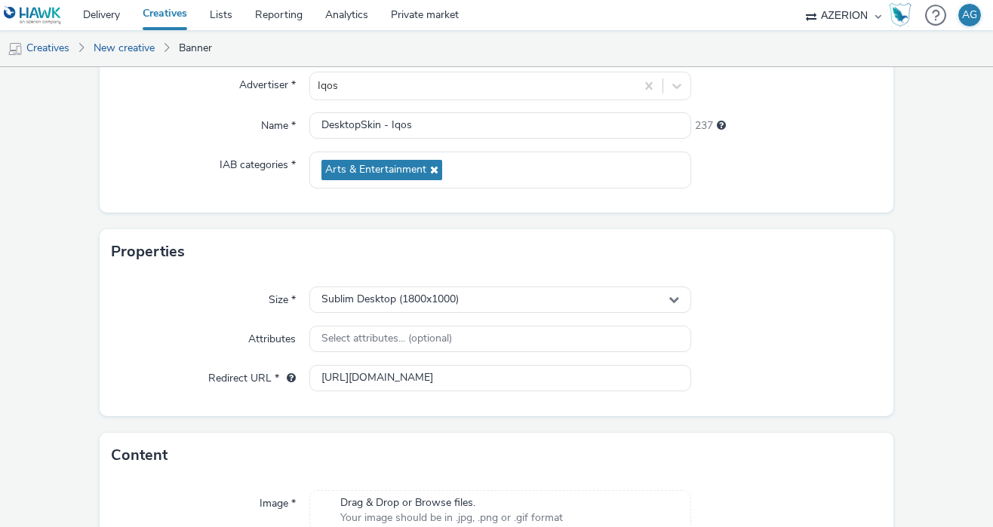
scroll to position [147, 0]
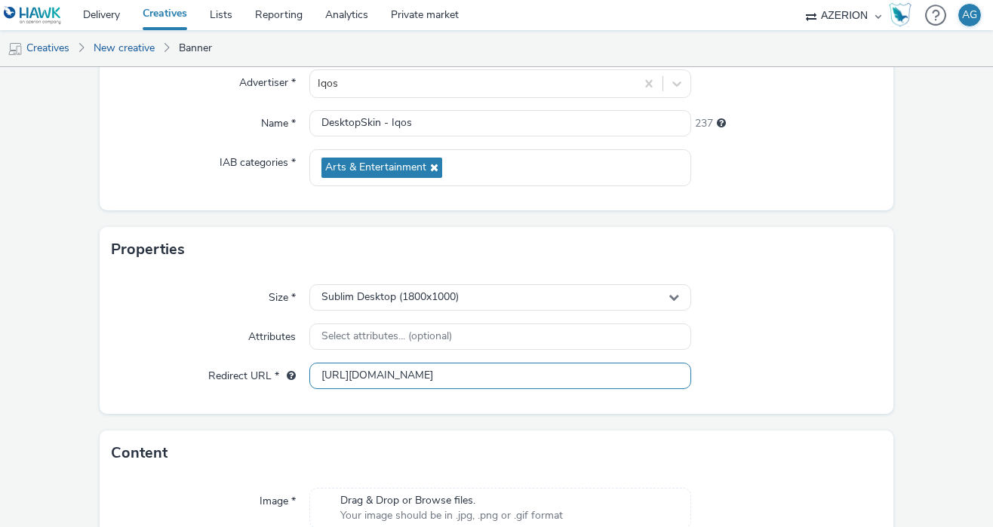
click at [343, 377] on input "[URL][DOMAIN_NAME]" at bounding box center [499, 376] width 381 height 26
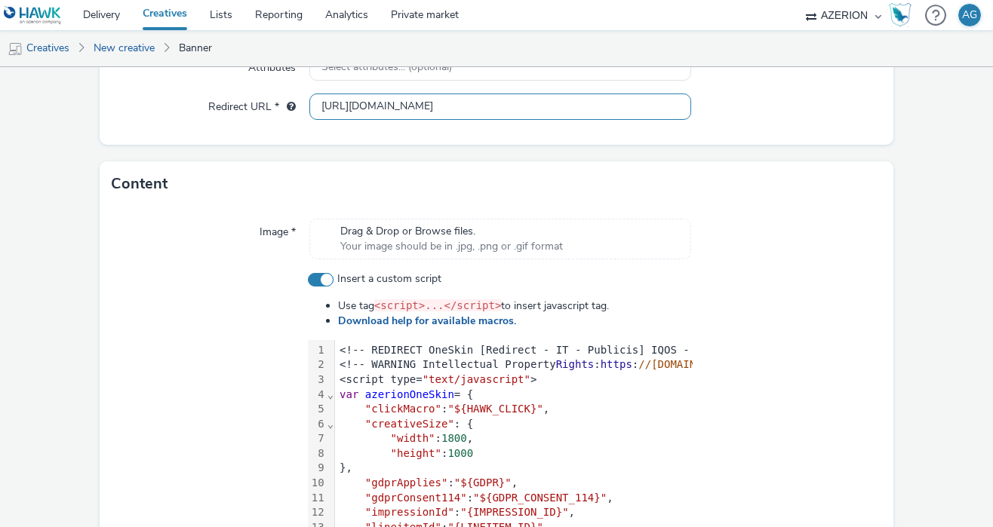
scroll to position [556, 0]
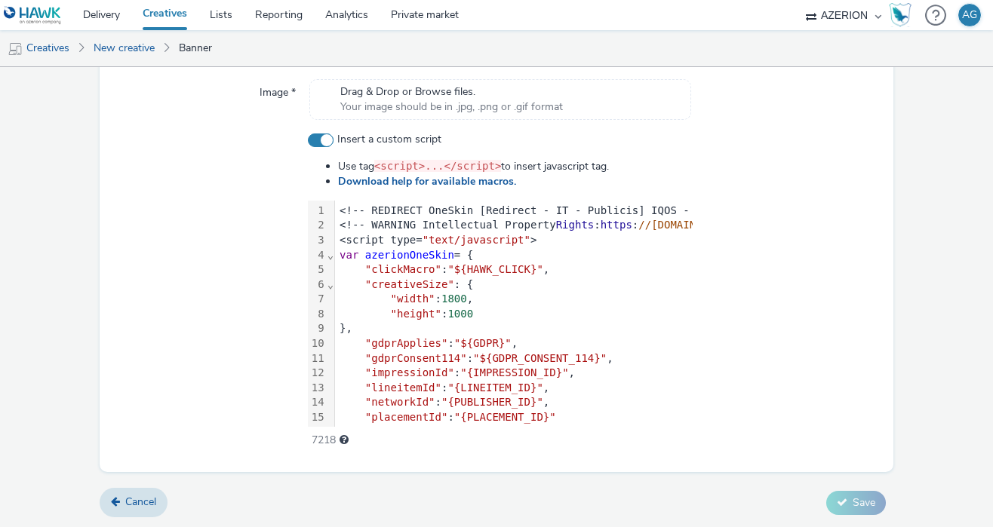
type input "[URL][DOMAIN_NAME]"
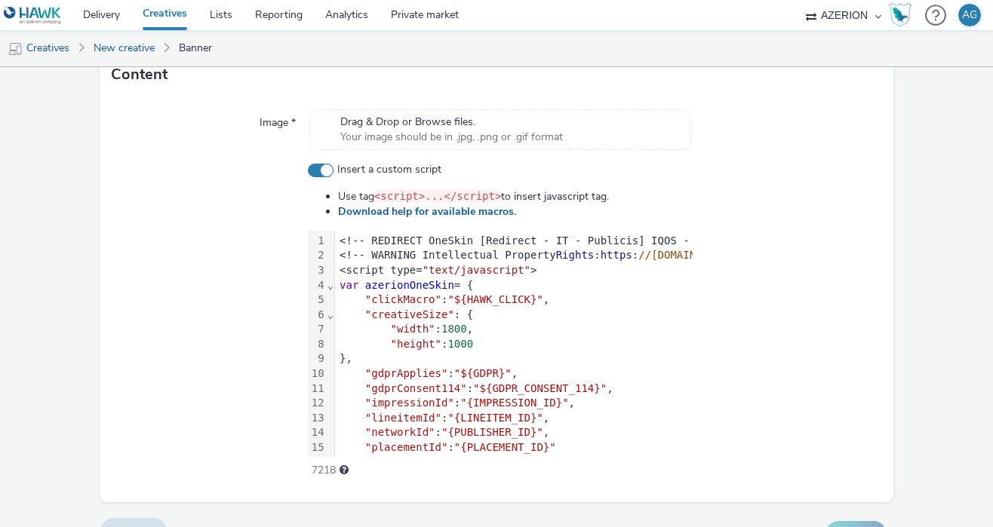
scroll to position [0, 0]
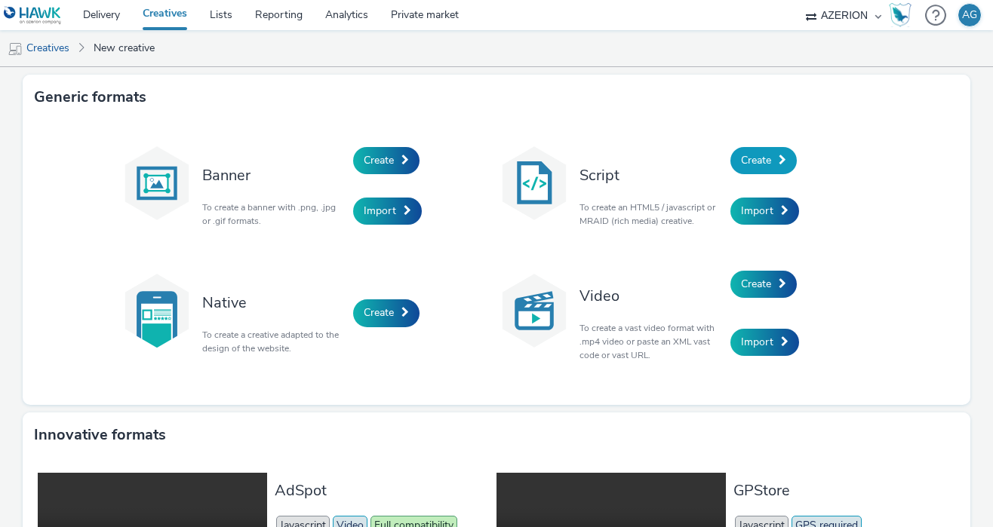
click at [780, 159] on span at bounding box center [783, 160] width 8 height 11
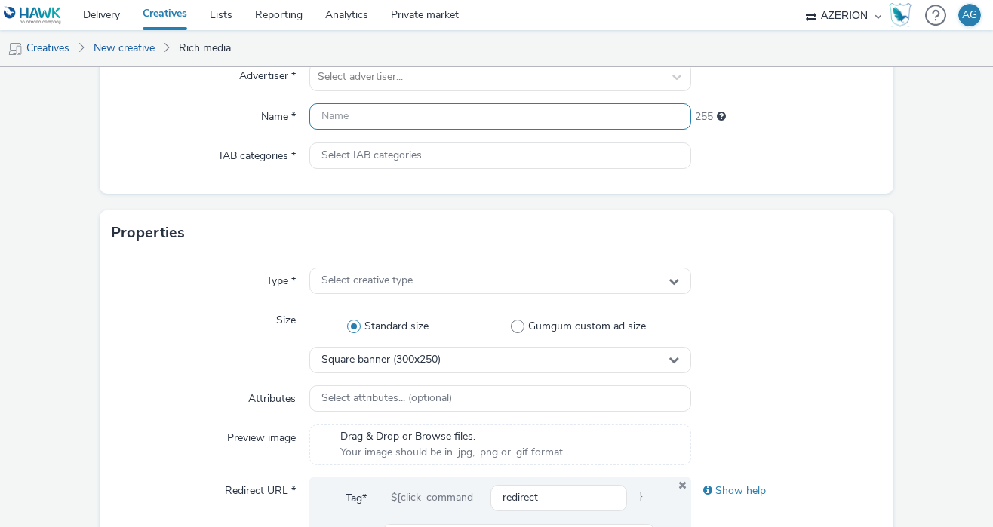
scroll to position [151, 0]
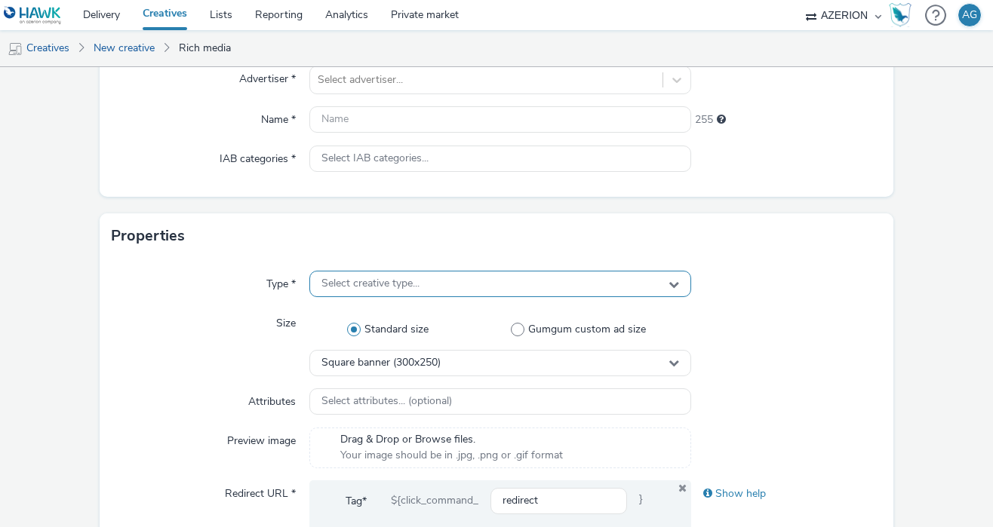
click at [424, 281] on div "Select creative type..." at bounding box center [499, 284] width 381 height 26
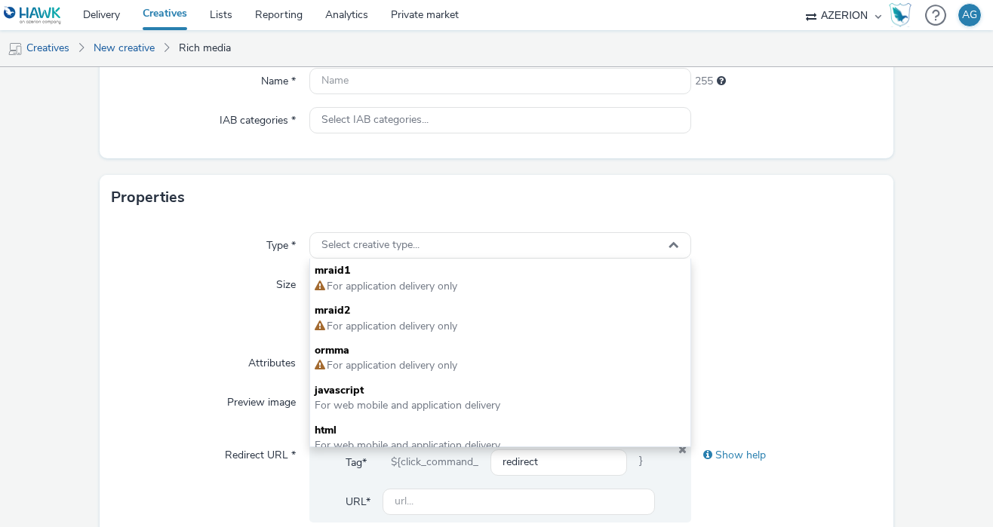
scroll to position [0, 0]
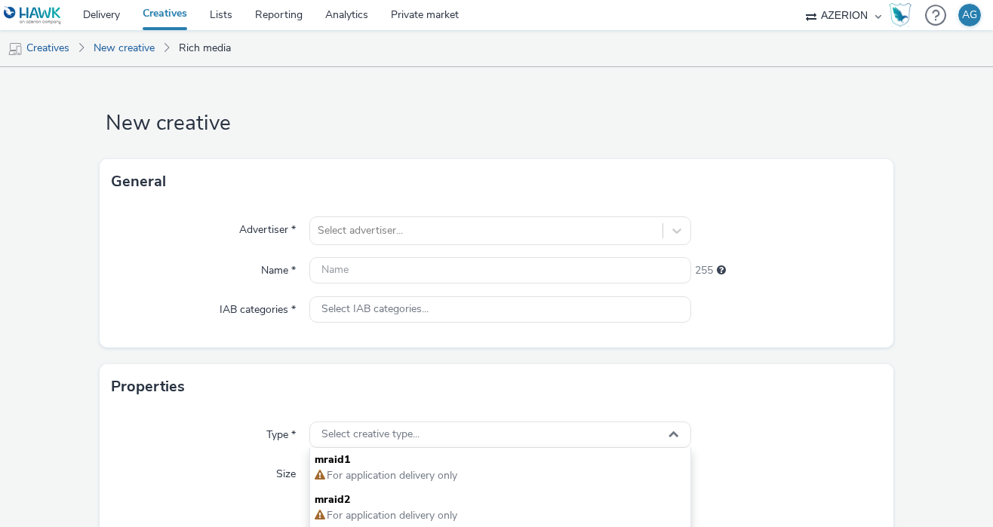
click at [184, 11] on link "Creatives" at bounding box center [164, 15] width 67 height 30
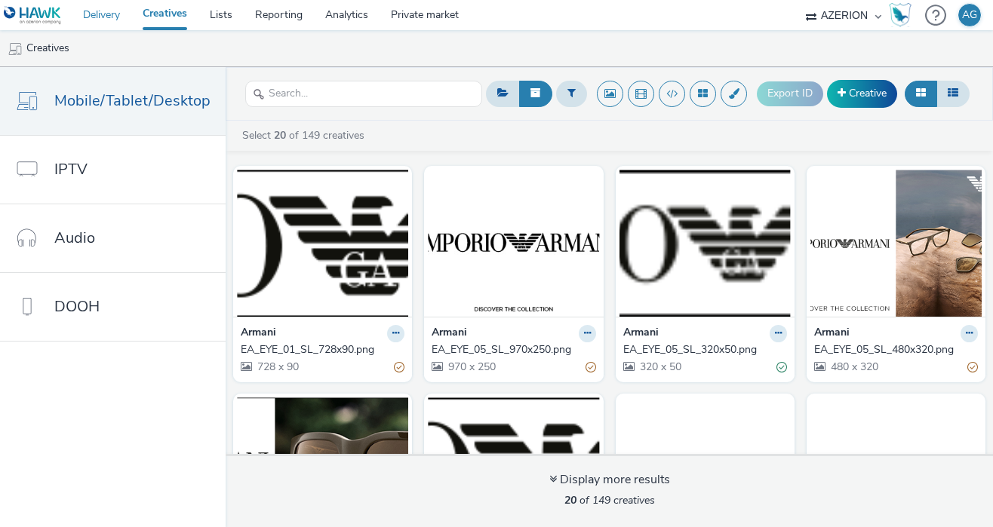
click at [103, 20] on link "Delivery" at bounding box center [102, 15] width 60 height 30
